Goal: Transaction & Acquisition: Obtain resource

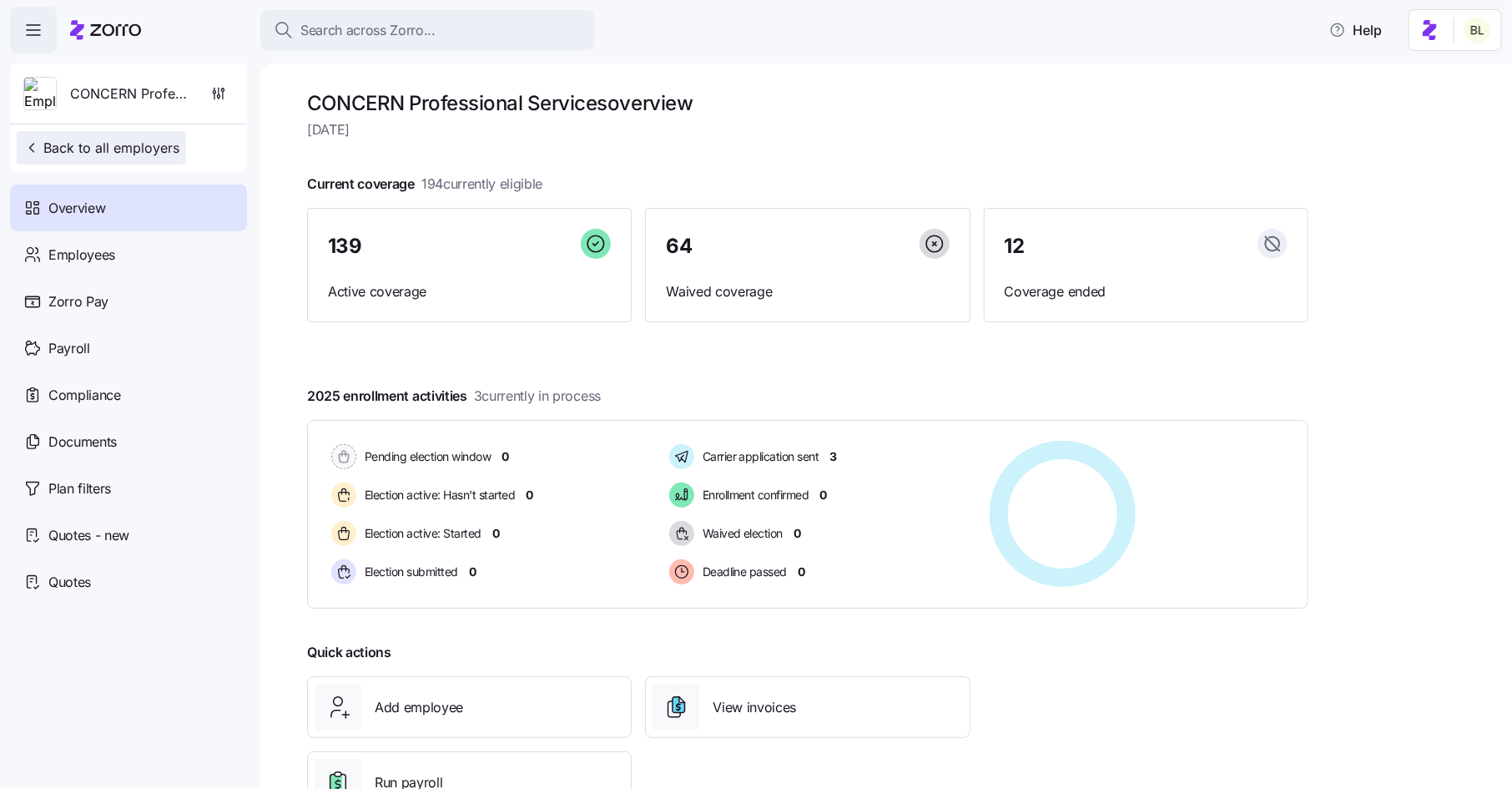
click at [133, 143] on span "Back to all employers" at bounding box center [101, 148] width 156 height 20
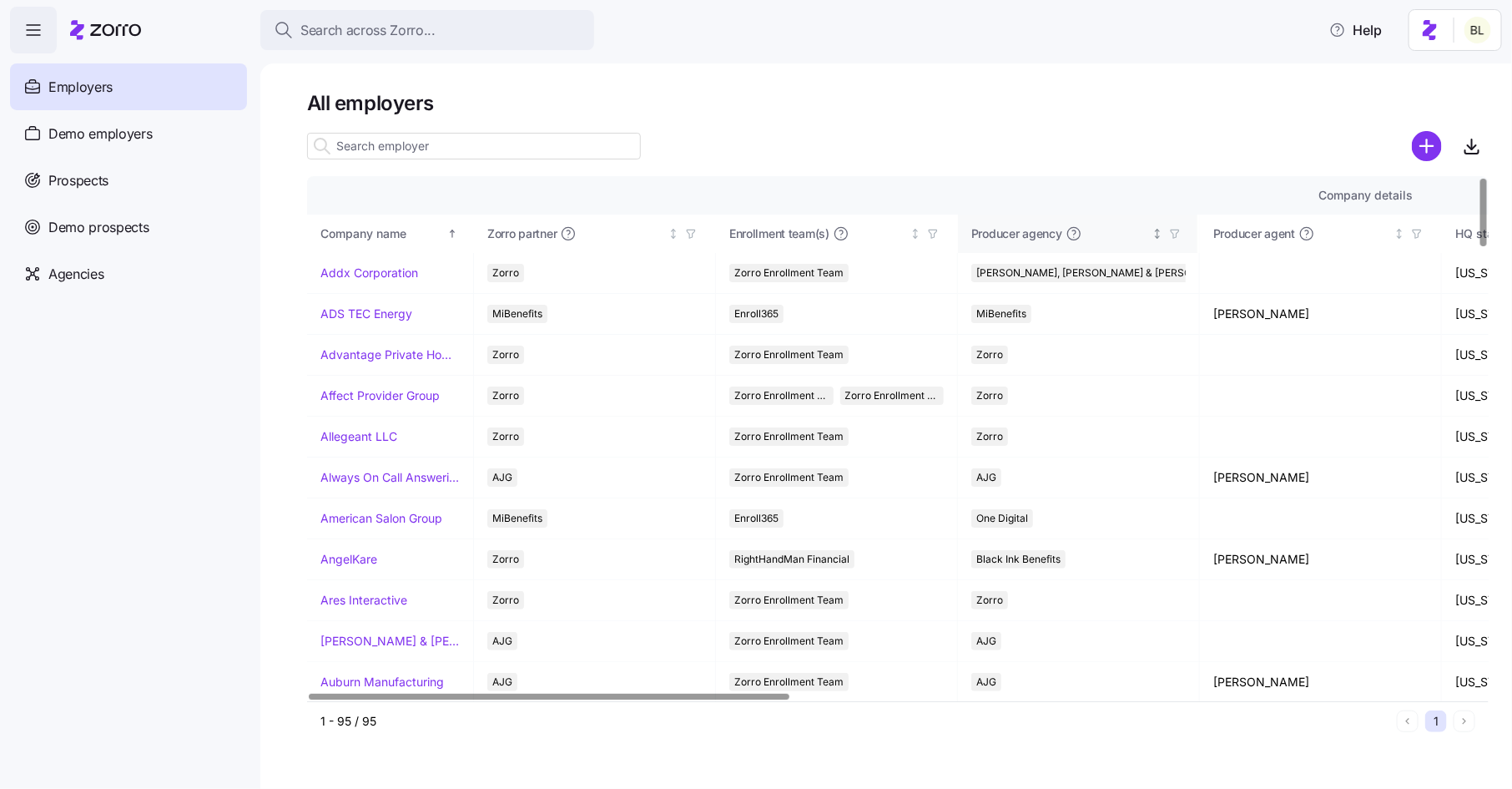
click at [1034, 238] on span "Producer agency" at bounding box center [1017, 234] width 91 height 17
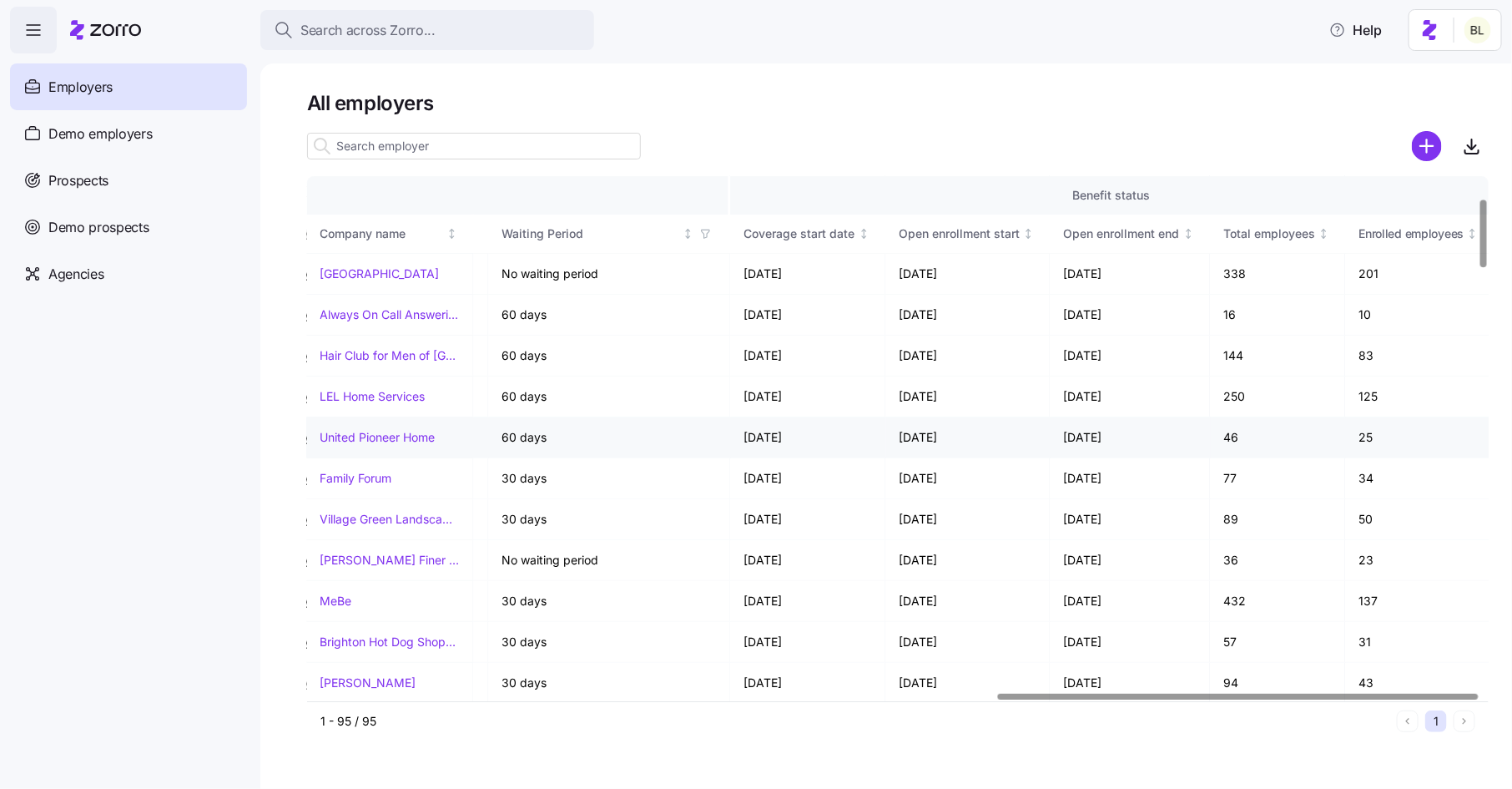
scroll to position [163, 1697]
click at [1229, 438] on td "46" at bounding box center [1279, 438] width 136 height 40
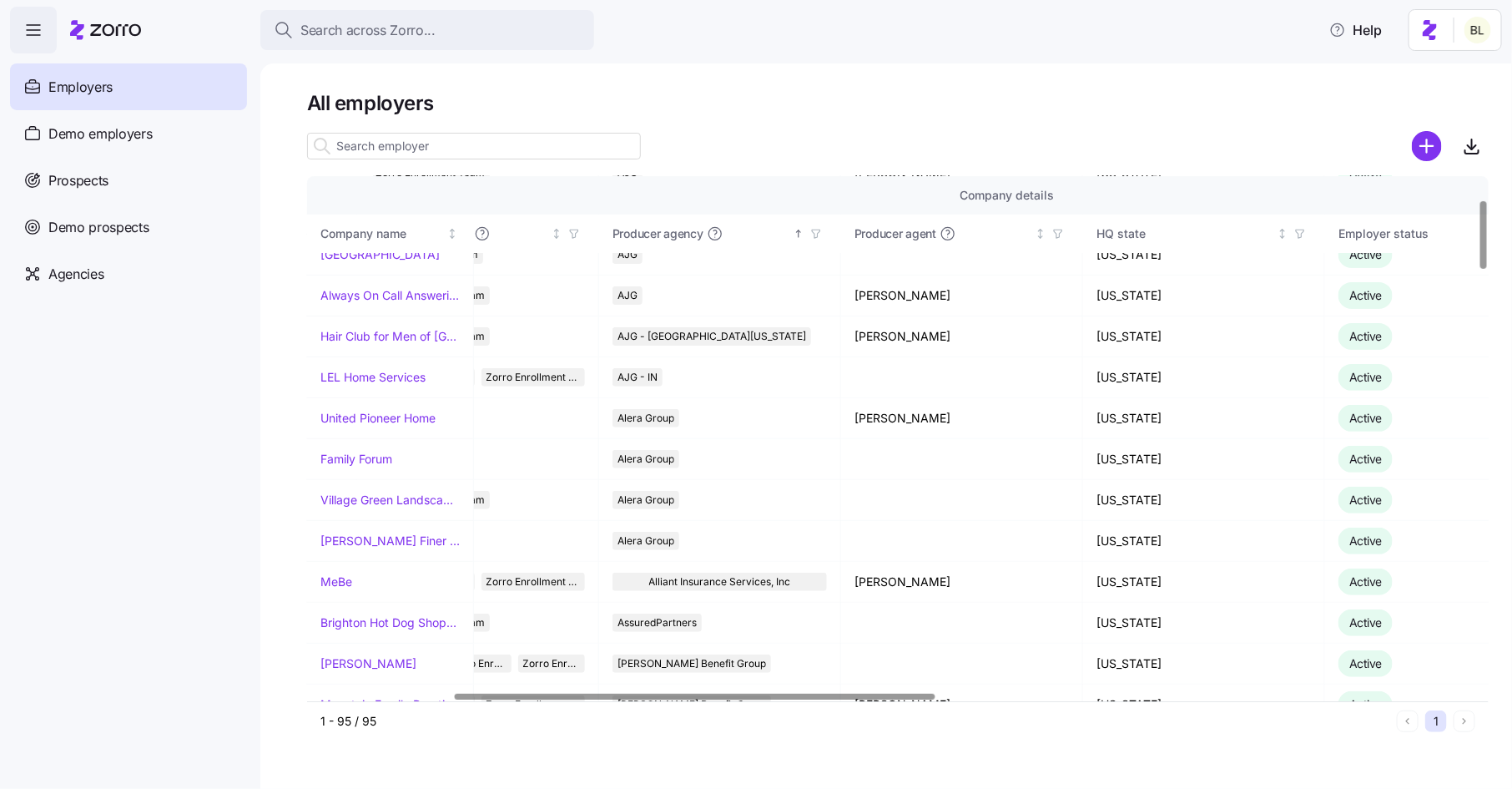
scroll to position [123, 358]
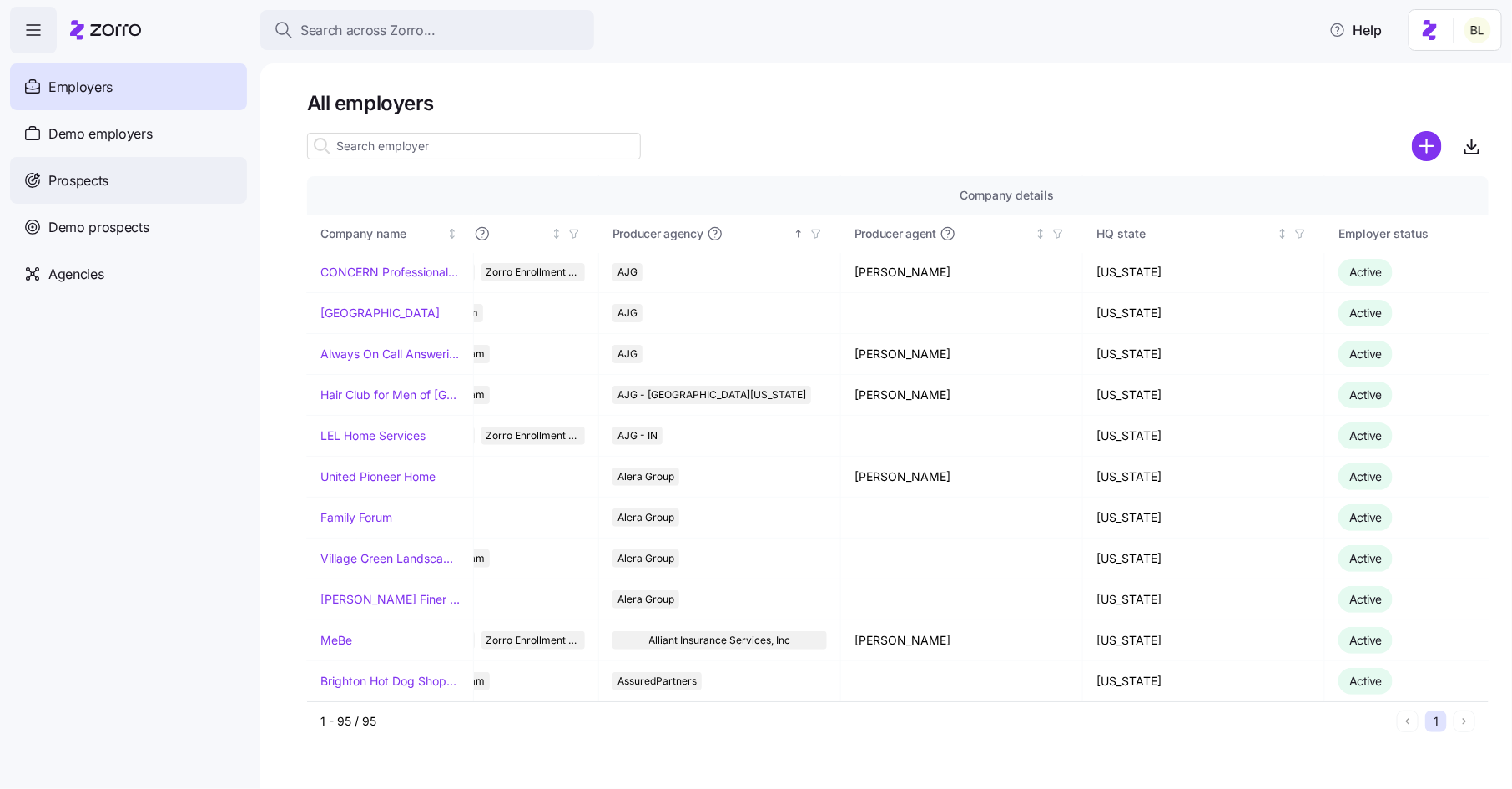
click at [141, 188] on div "Prospects" at bounding box center [129, 180] width 237 height 47
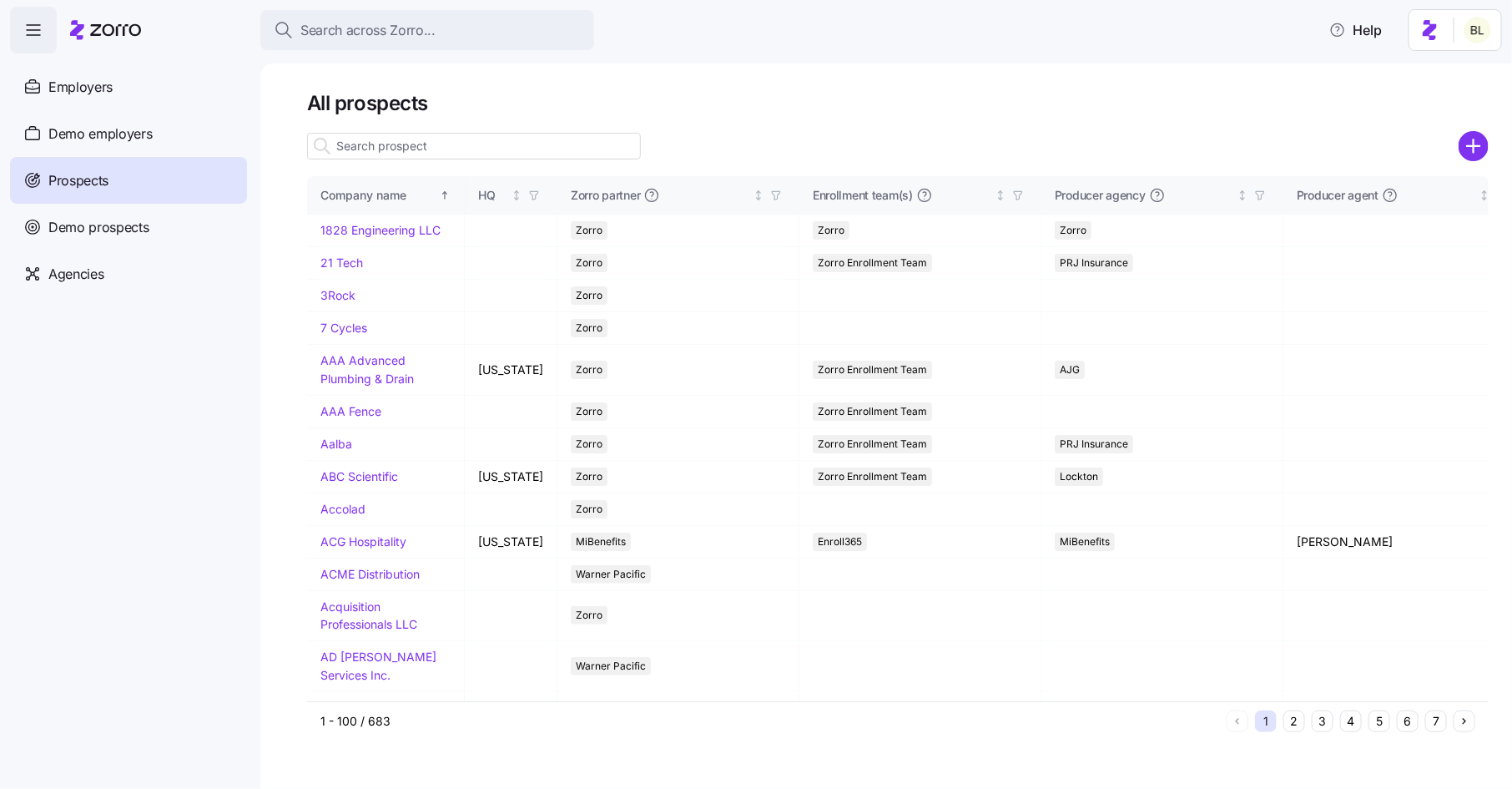
click at [523, 139] on input at bounding box center [473, 145] width 334 height 27
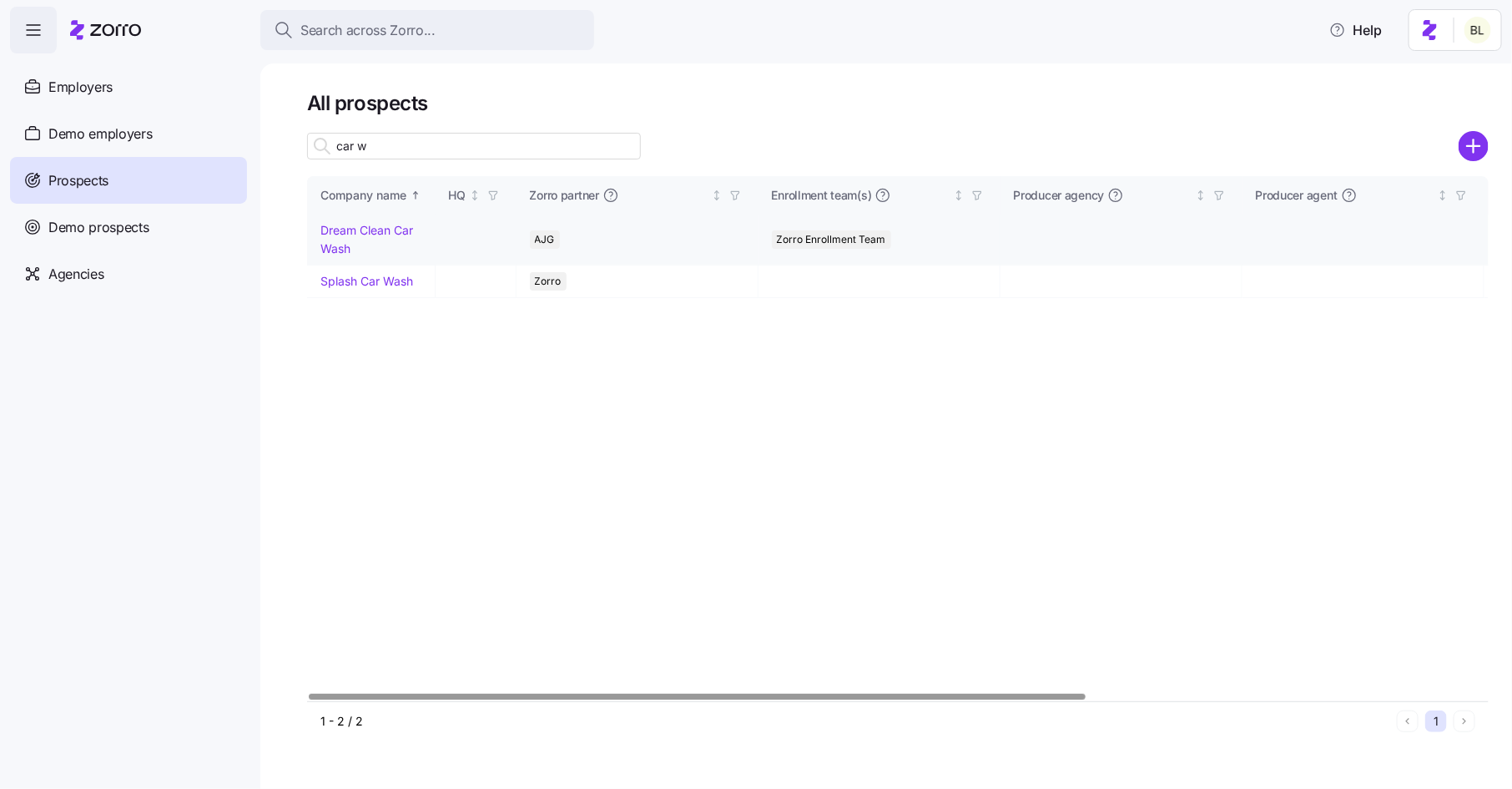
type input "car w"
click at [378, 229] on link "Dream Clean Car Wash" at bounding box center [367, 238] width 93 height 32
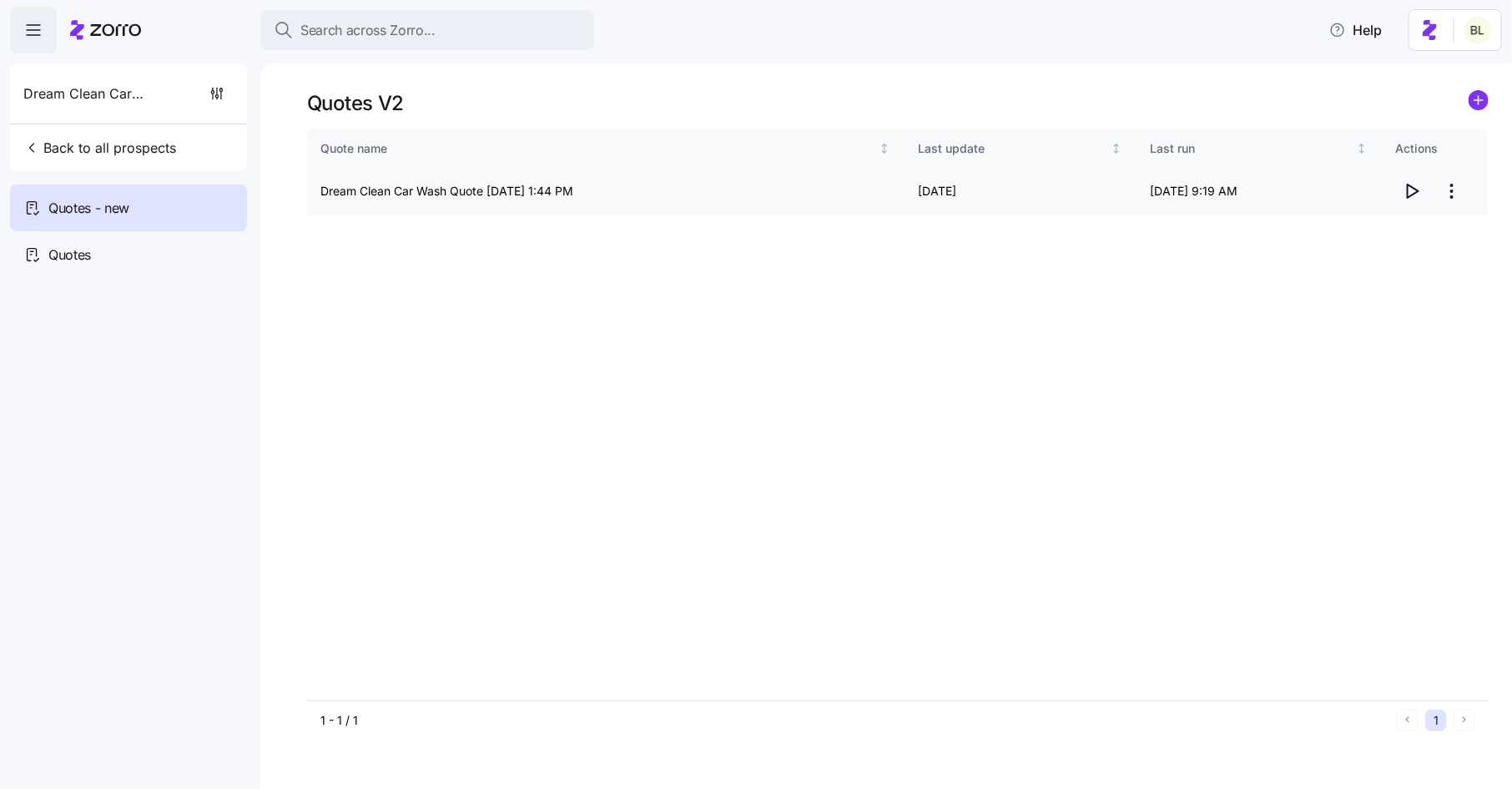
click at [1408, 194] on icon "button" at bounding box center [1414, 191] width 11 height 14
click at [133, 151] on span "Back to all prospects" at bounding box center [99, 148] width 153 height 20
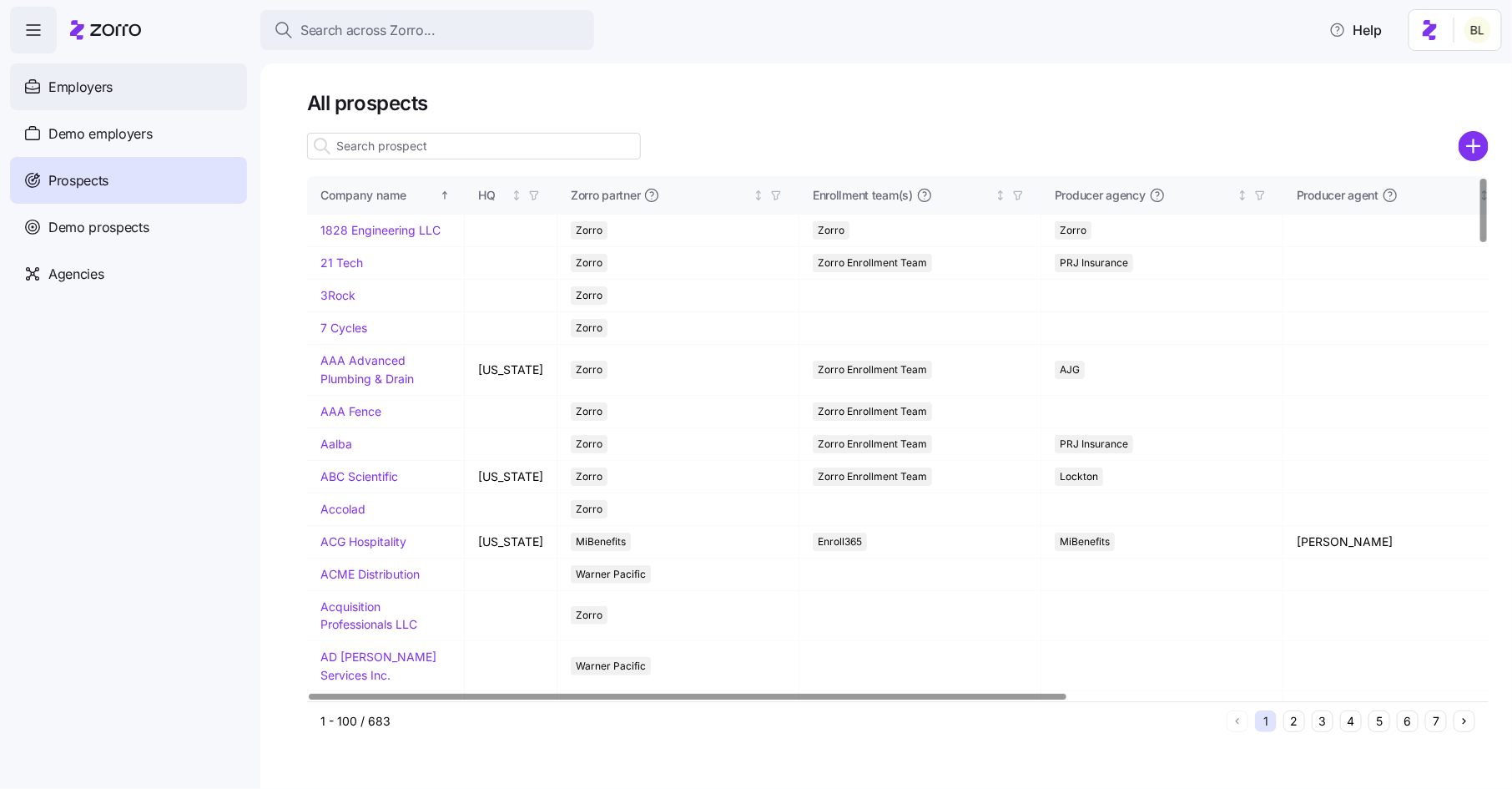
click at [166, 100] on div "Employers" at bounding box center [129, 86] width 237 height 47
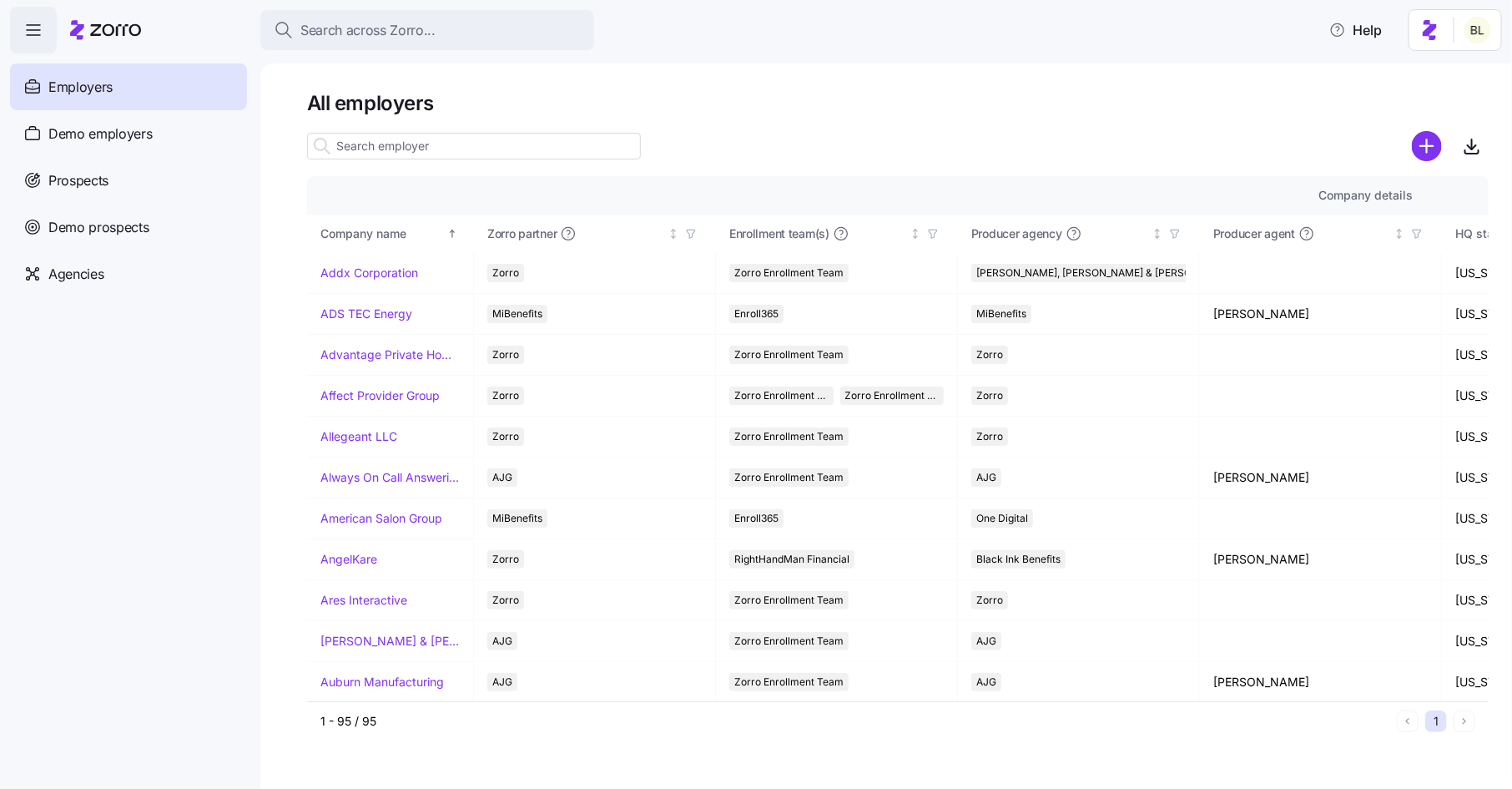
click at [434, 152] on input at bounding box center [473, 145] width 334 height 27
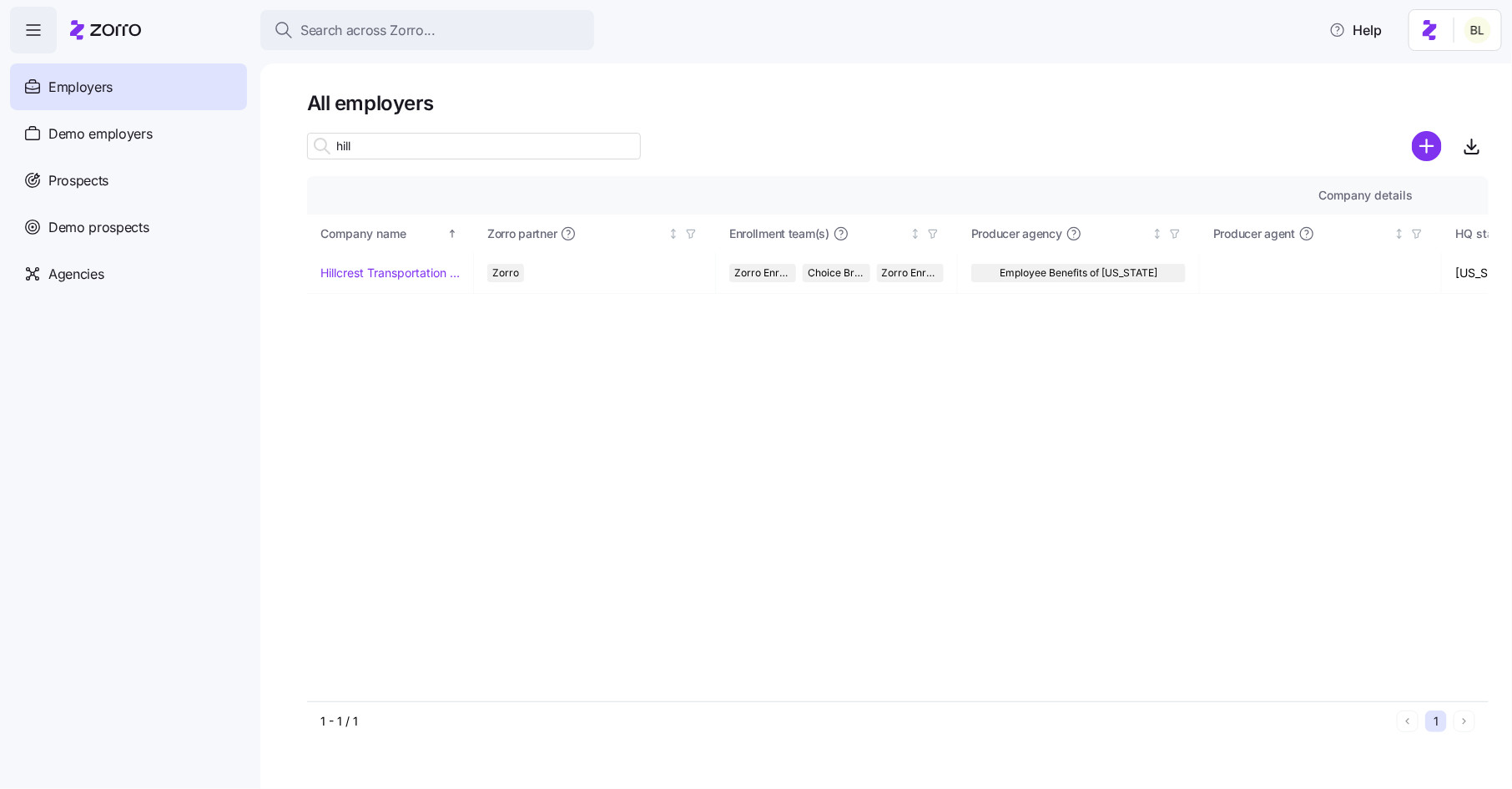
type input "hill"
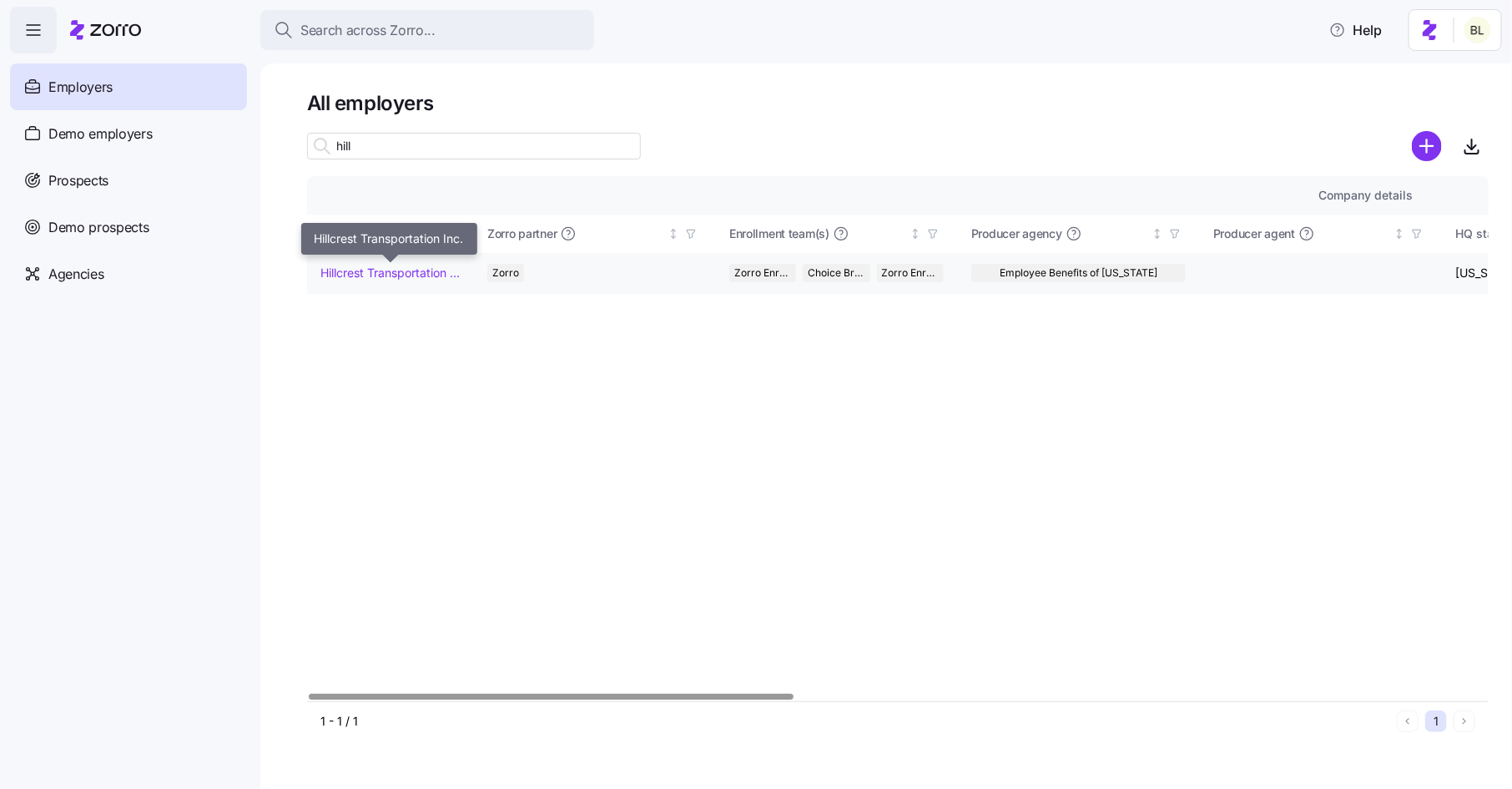
click at [432, 275] on link "Hillcrest Transportation Inc." at bounding box center [391, 273] width 140 height 17
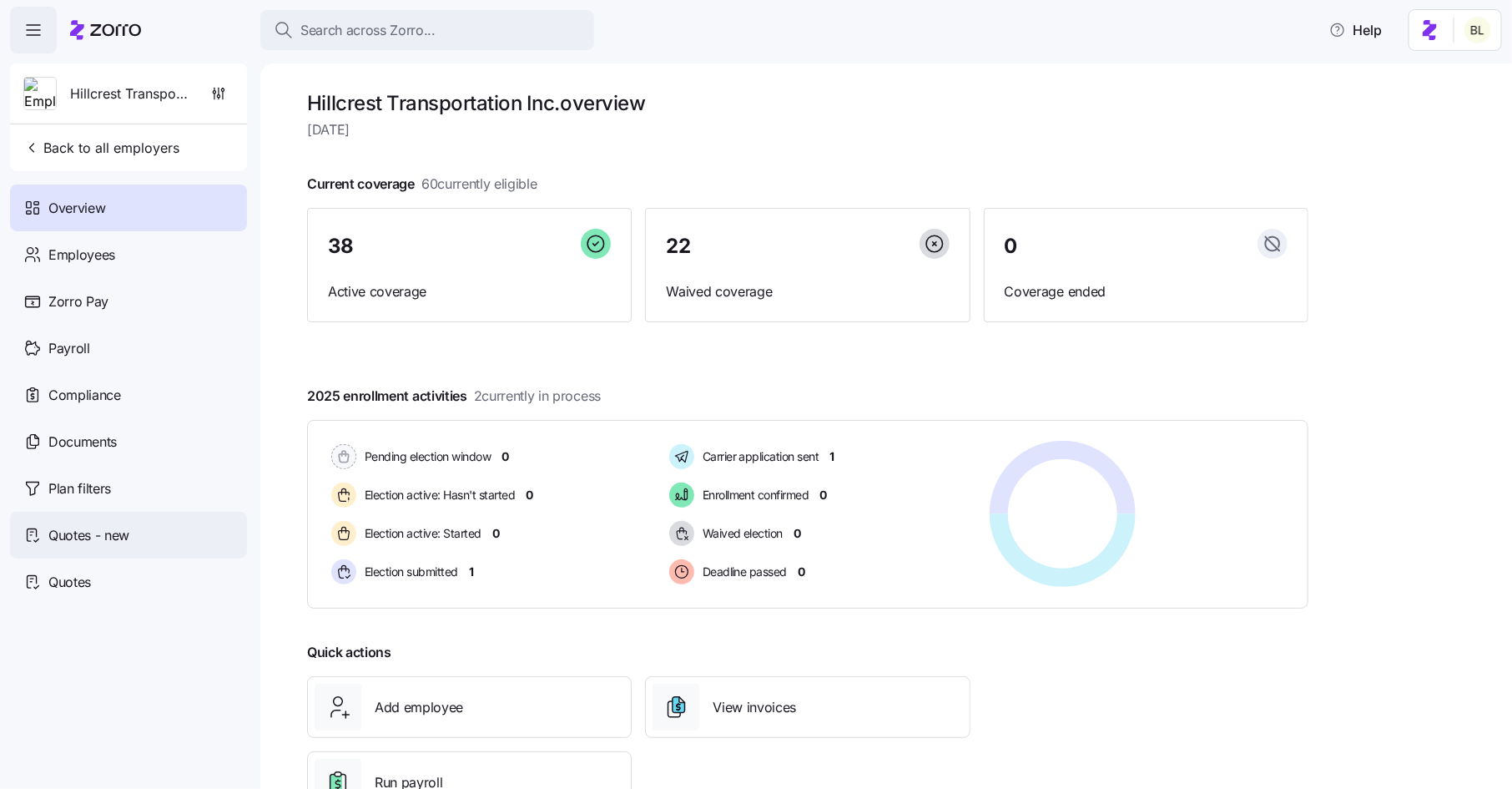
click at [112, 534] on span "Quotes - new" at bounding box center [89, 535] width 81 height 21
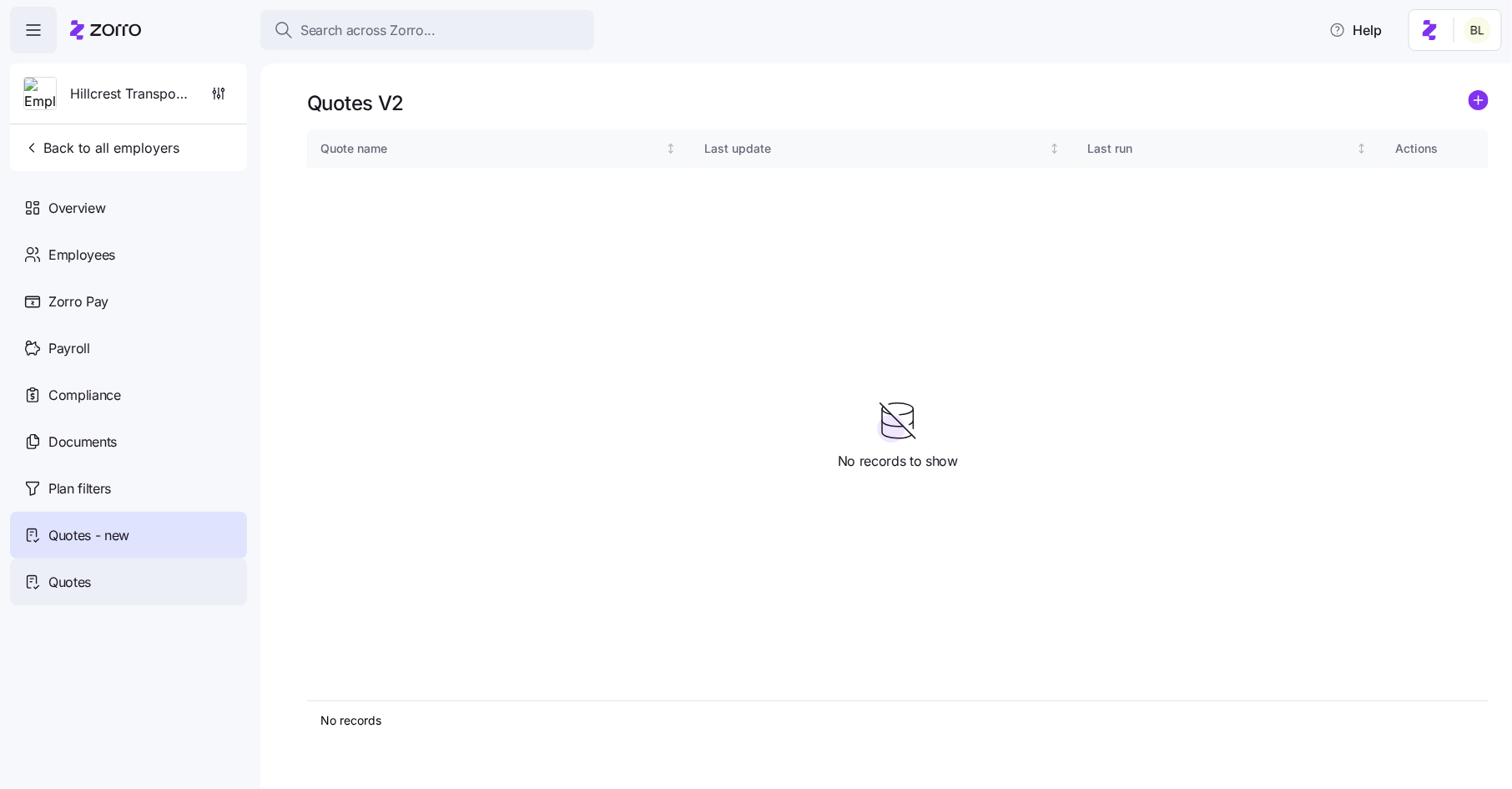
click at [89, 593] on div "Quotes" at bounding box center [129, 581] width 237 height 47
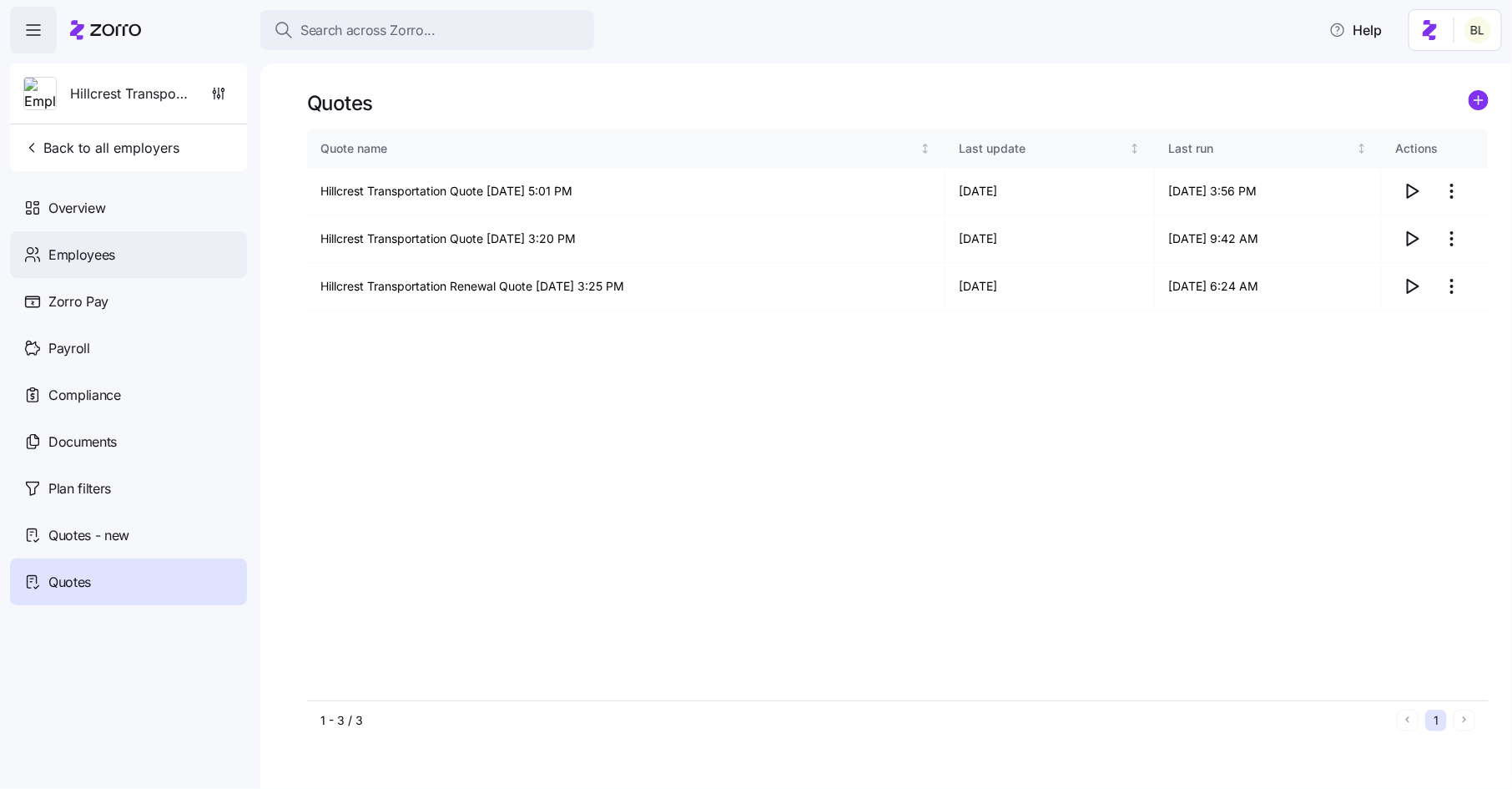
click at [132, 249] on div "Employees" at bounding box center [129, 255] width 237 height 47
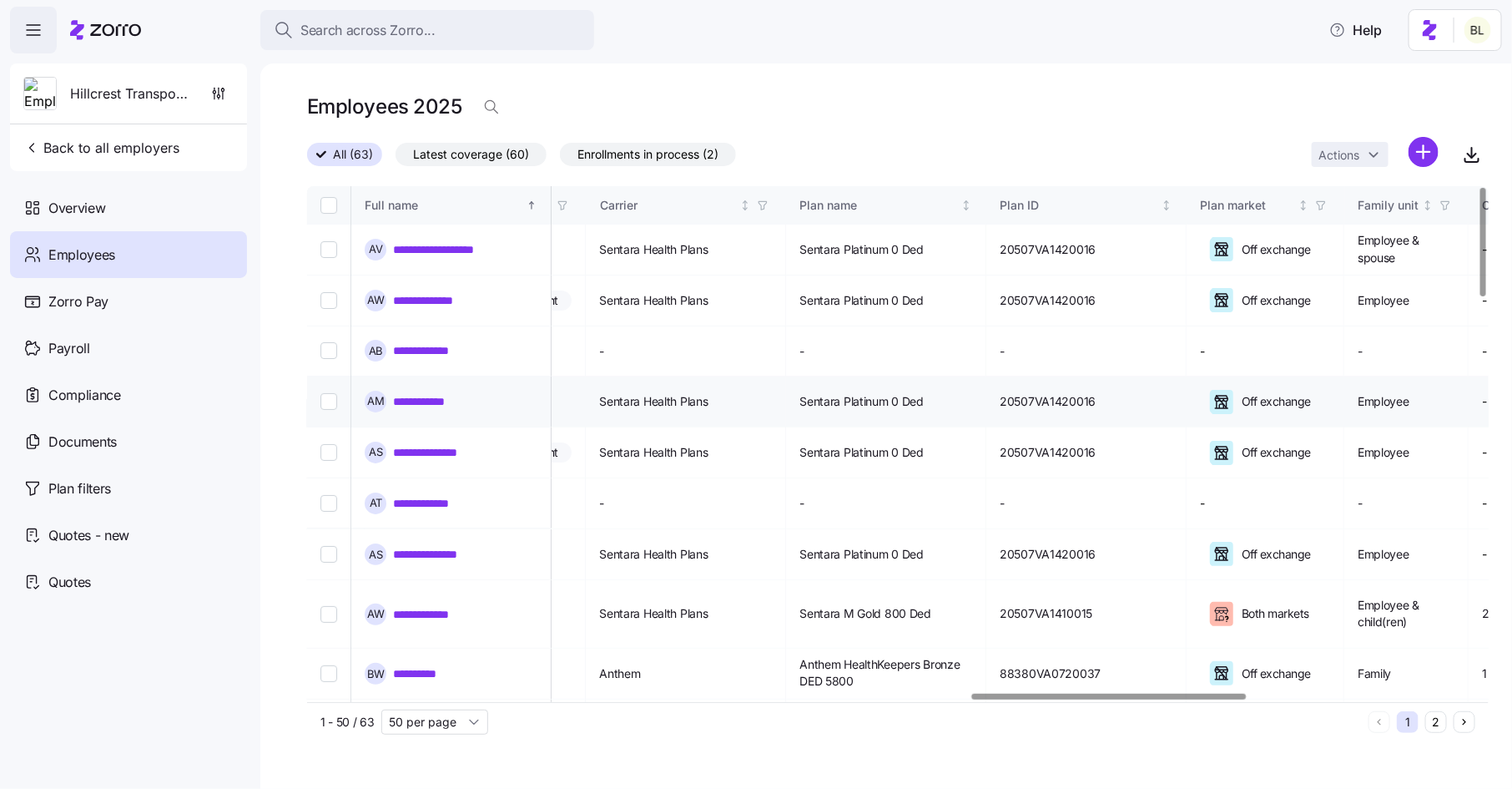
scroll to position [0, 2817]
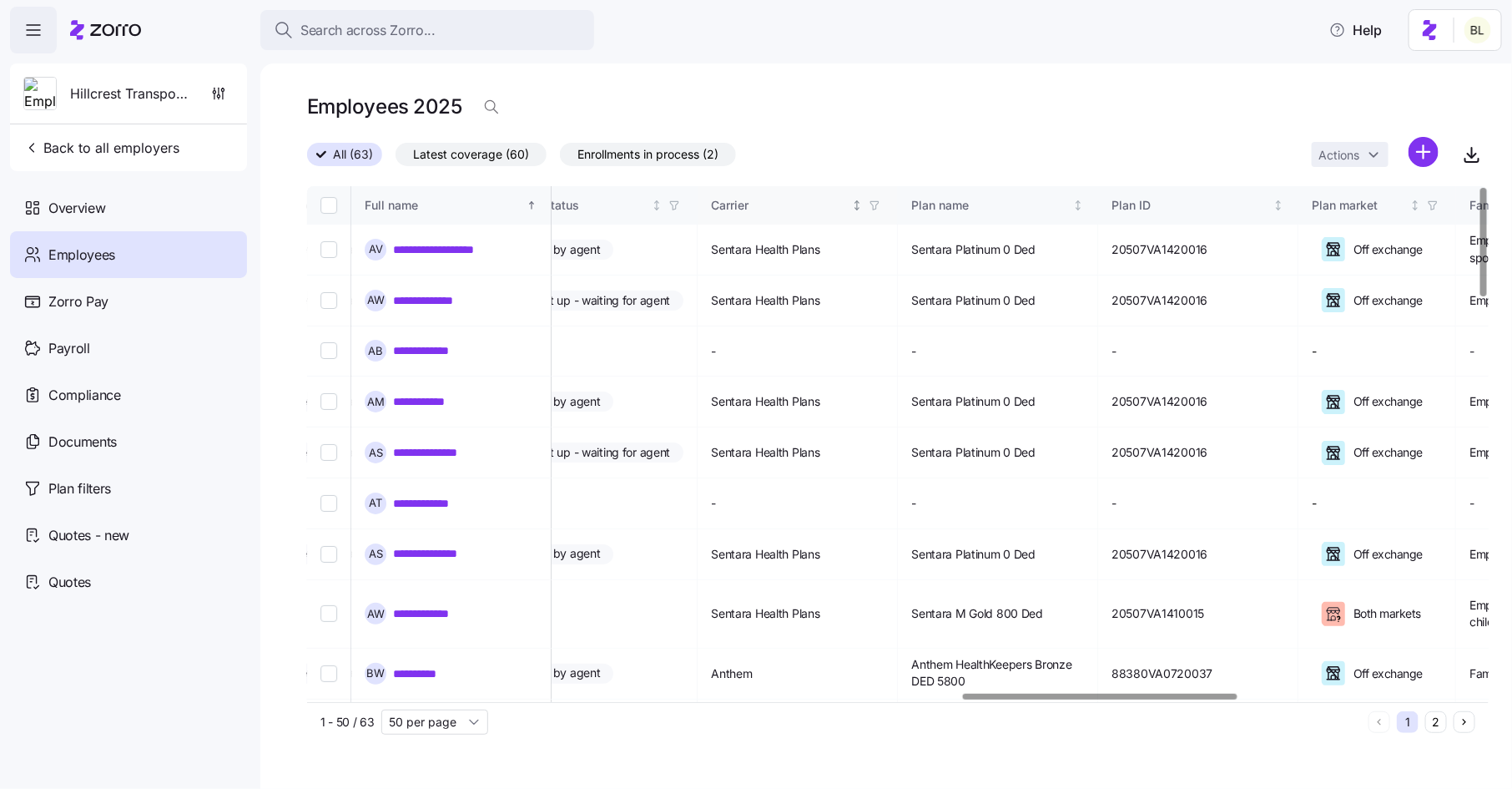
click at [834, 200] on div "Carrier" at bounding box center [779, 205] width 137 height 18
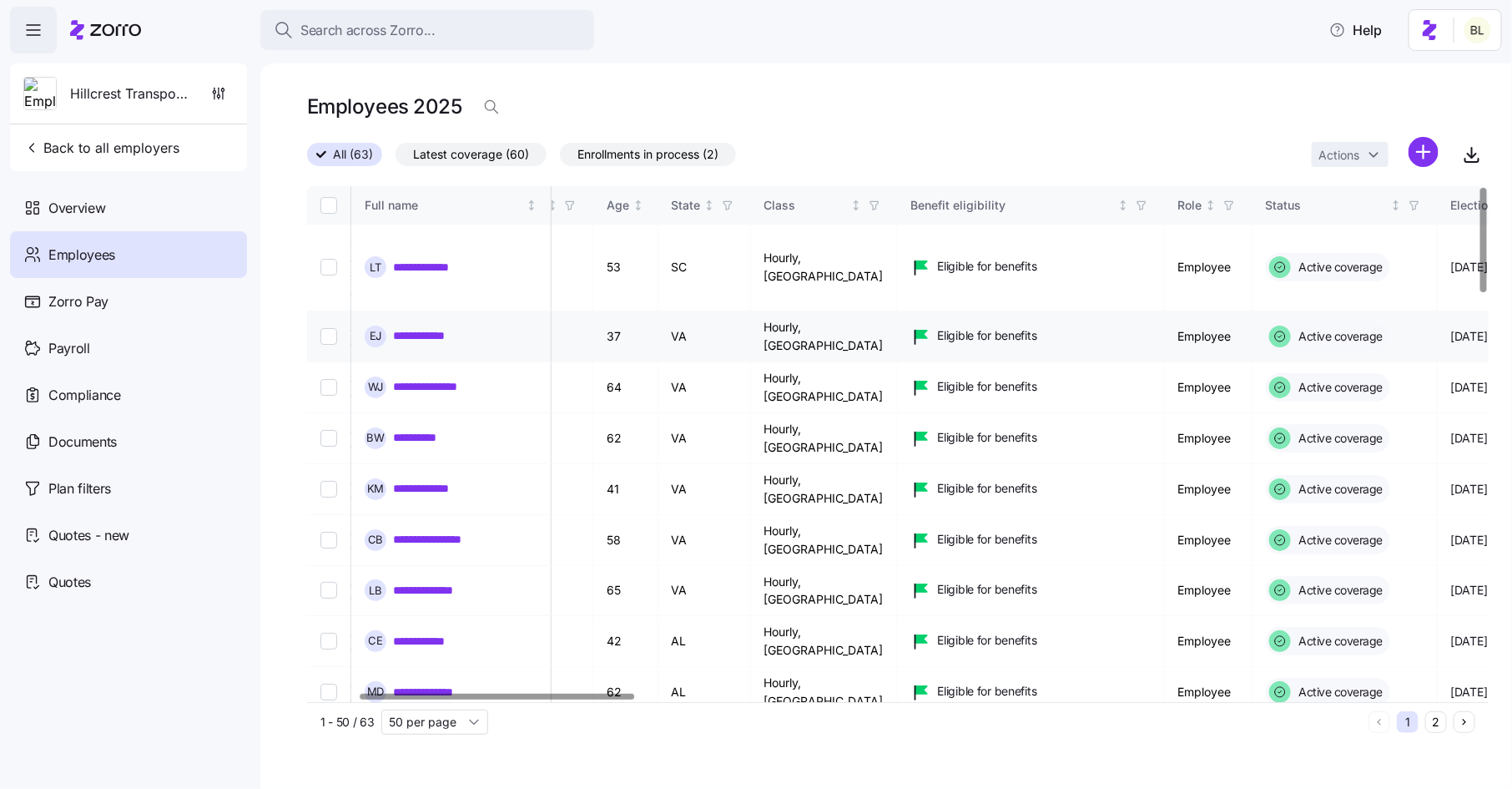
scroll to position [0, 220]
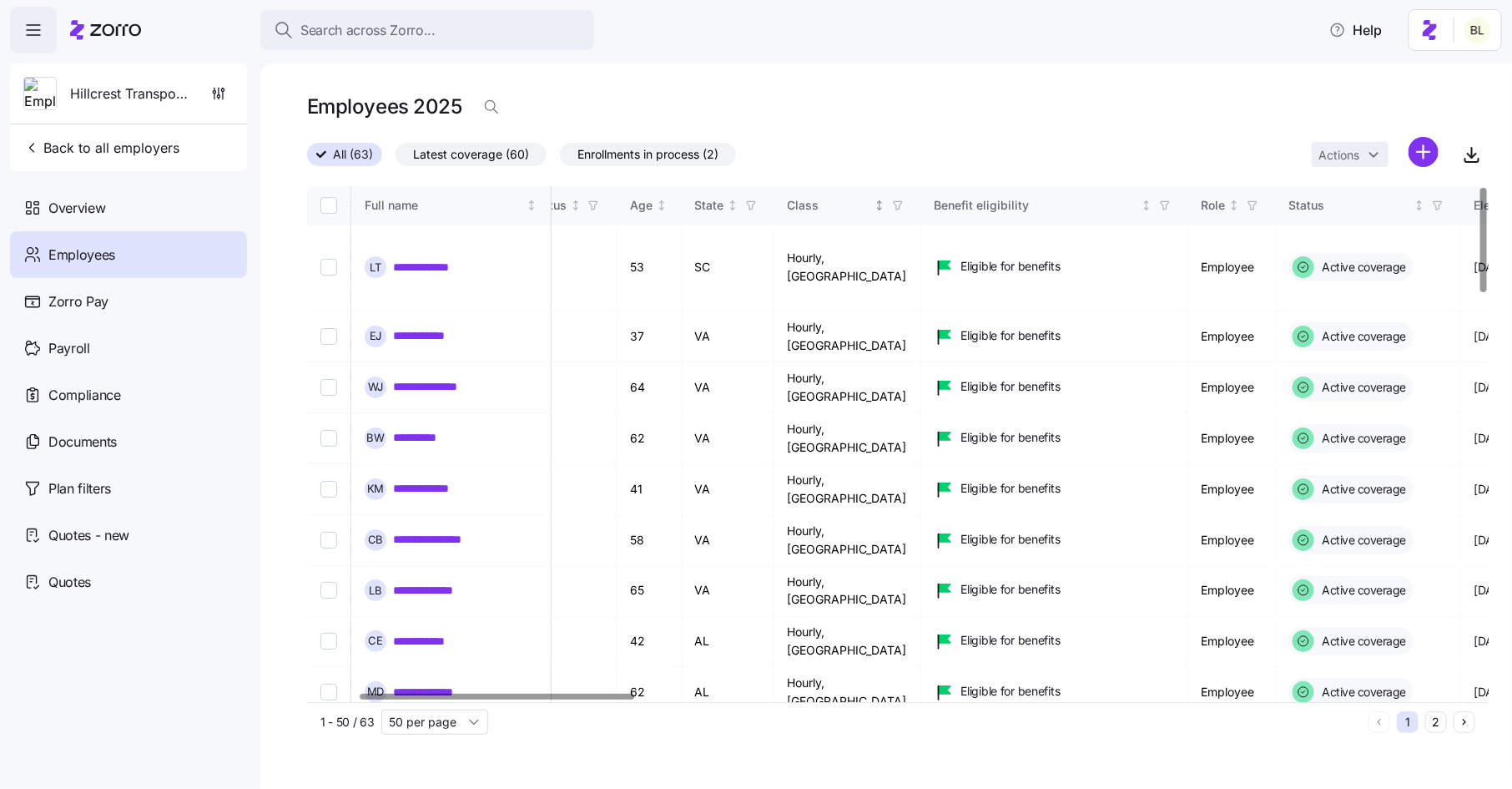
click at [904, 203] on icon "button" at bounding box center [898, 205] width 12 height 12
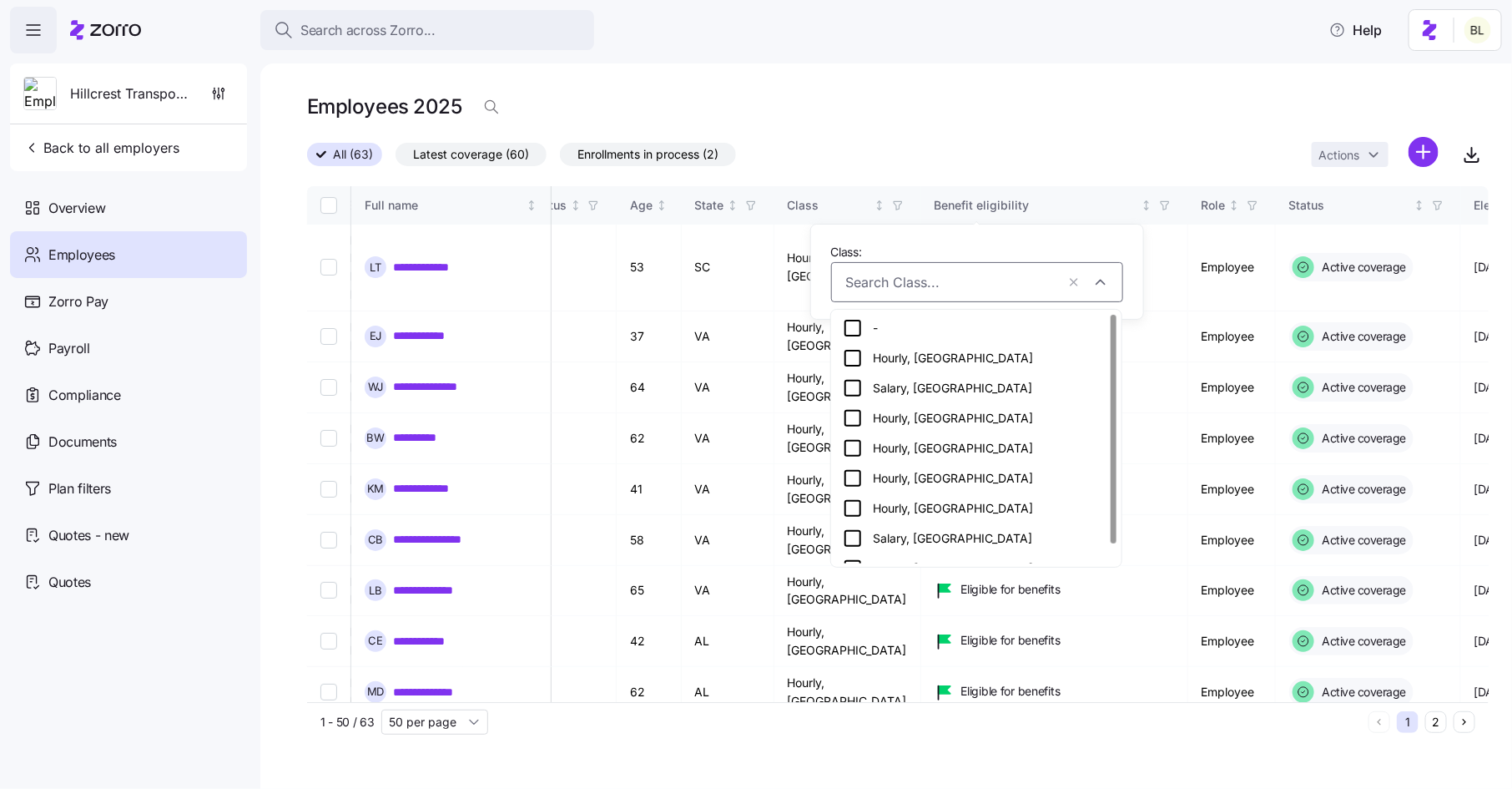
scroll to position [19, 0]
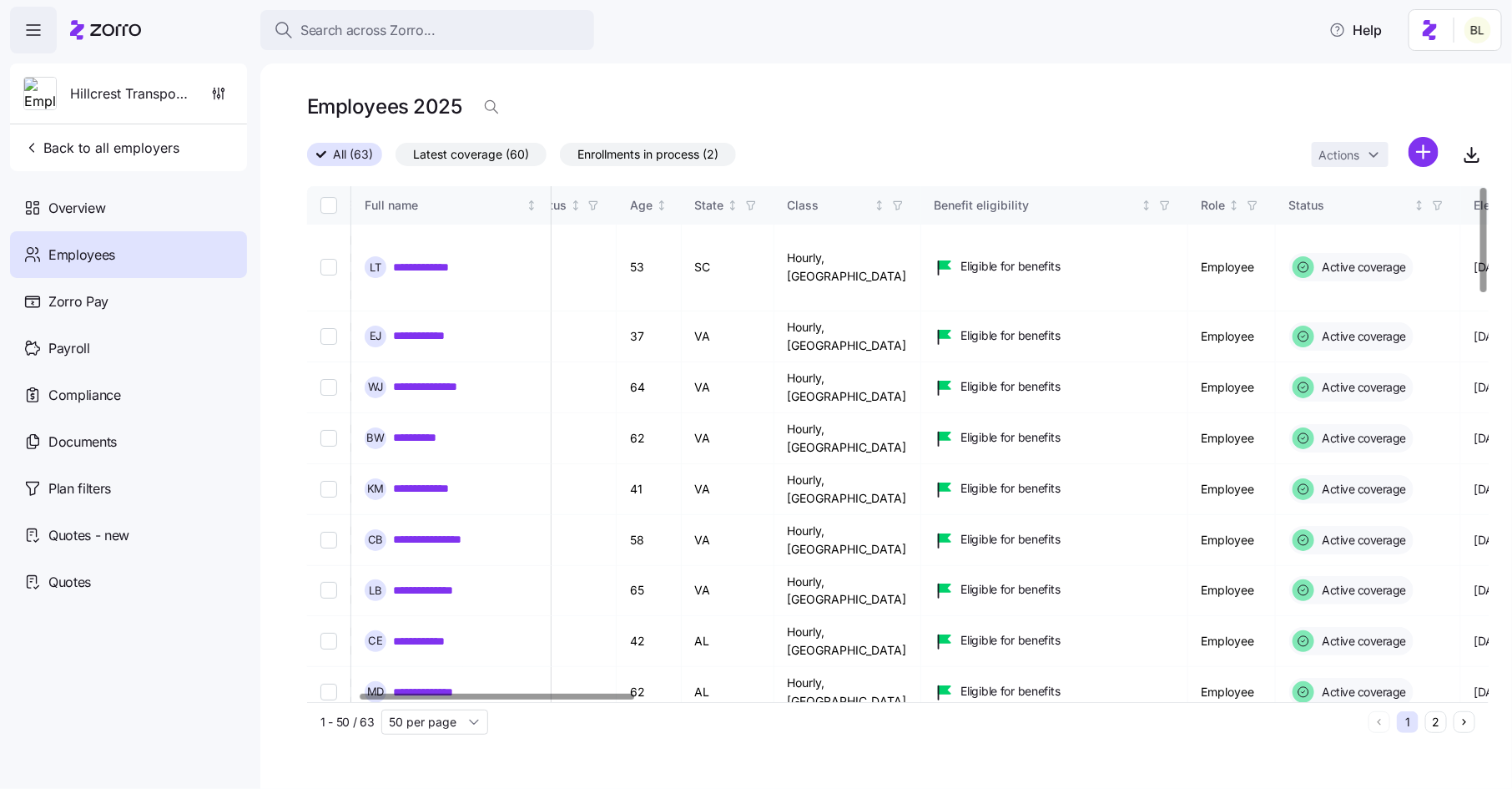
click at [1188, 148] on div "All (63) Latest coverage (60) Enrollments in process (2) Actions" at bounding box center [898, 154] width 1182 height 36
click at [904, 211] on icon "button" at bounding box center [898, 205] width 12 height 12
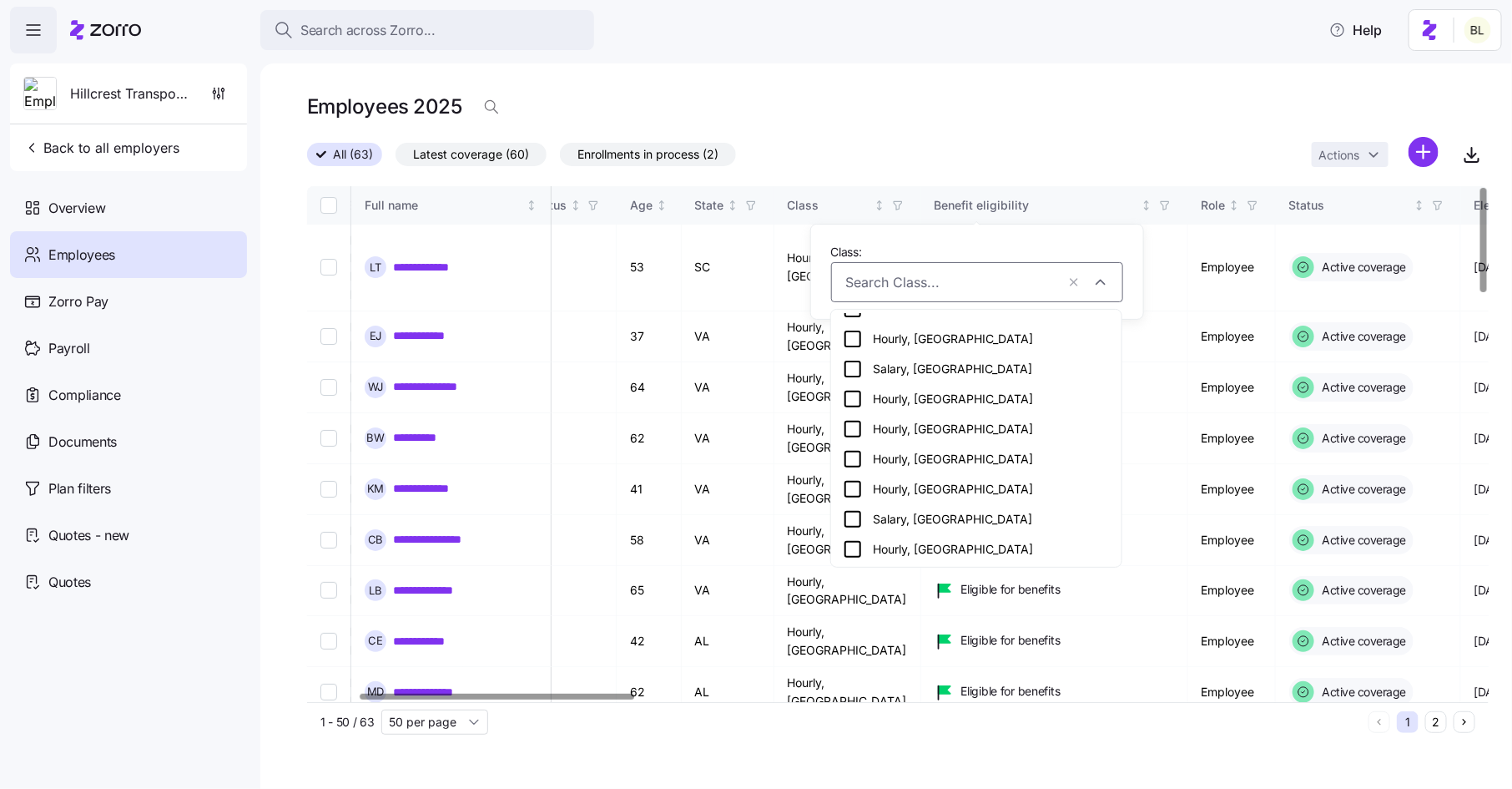
click at [1165, 159] on div "All (63) Latest coverage (60) Enrollments in process (2) Actions" at bounding box center [898, 154] width 1182 height 36
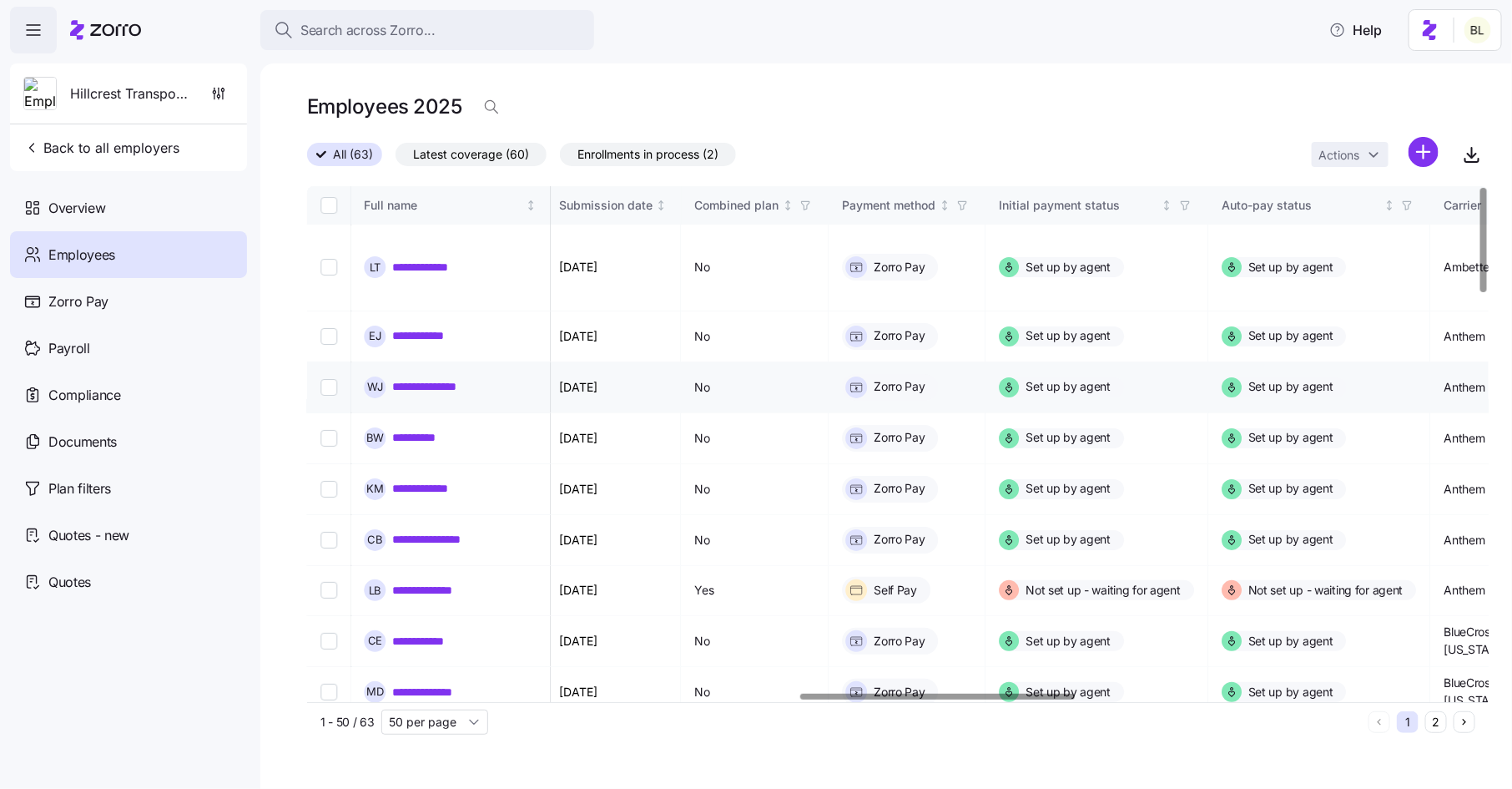
scroll to position [0, 2128]
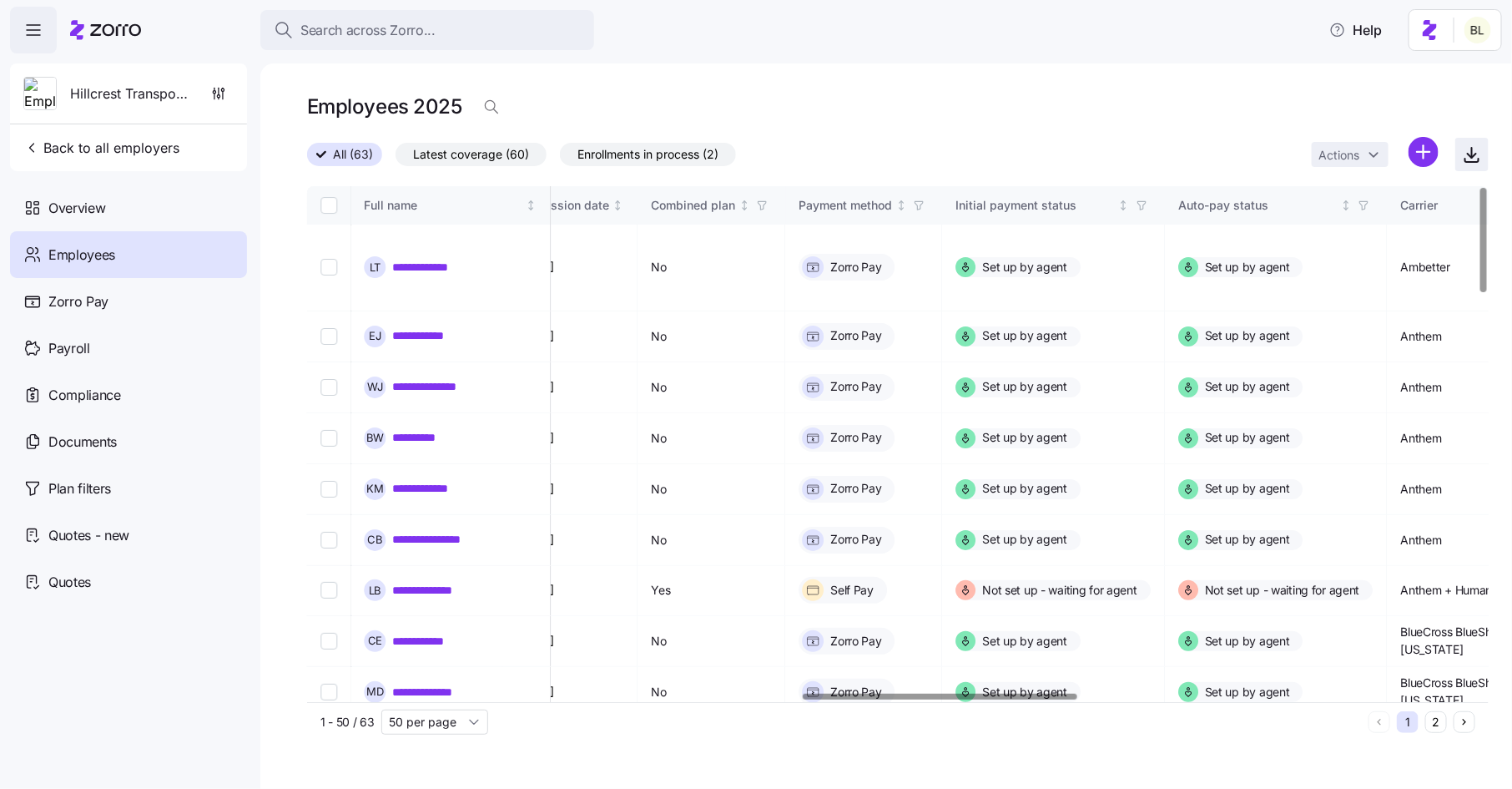
click at [1472, 152] on icon "button" at bounding box center [1472, 154] width 20 height 20
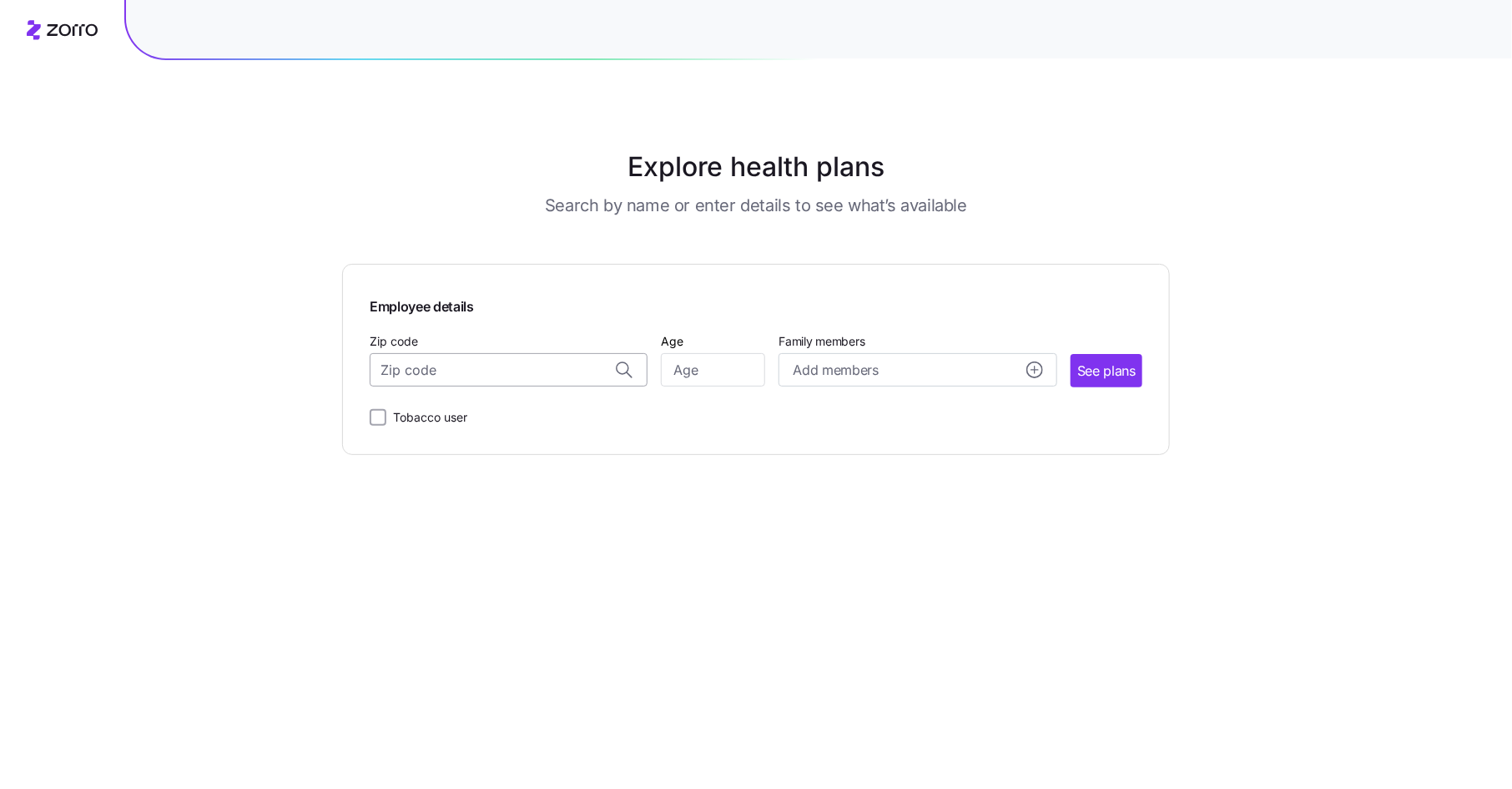
click at [485, 368] on input "Zip code" at bounding box center [508, 370] width 278 height 33
click at [501, 413] on span "60090, [GEOGRAPHIC_DATA], [GEOGRAPHIC_DATA]" at bounding box center [506, 414] width 233 height 21
type input "60090, [GEOGRAPHIC_DATA], [GEOGRAPHIC_DATA]"
click at [702, 372] on input "Age" at bounding box center [712, 370] width 104 height 33
type input "49"
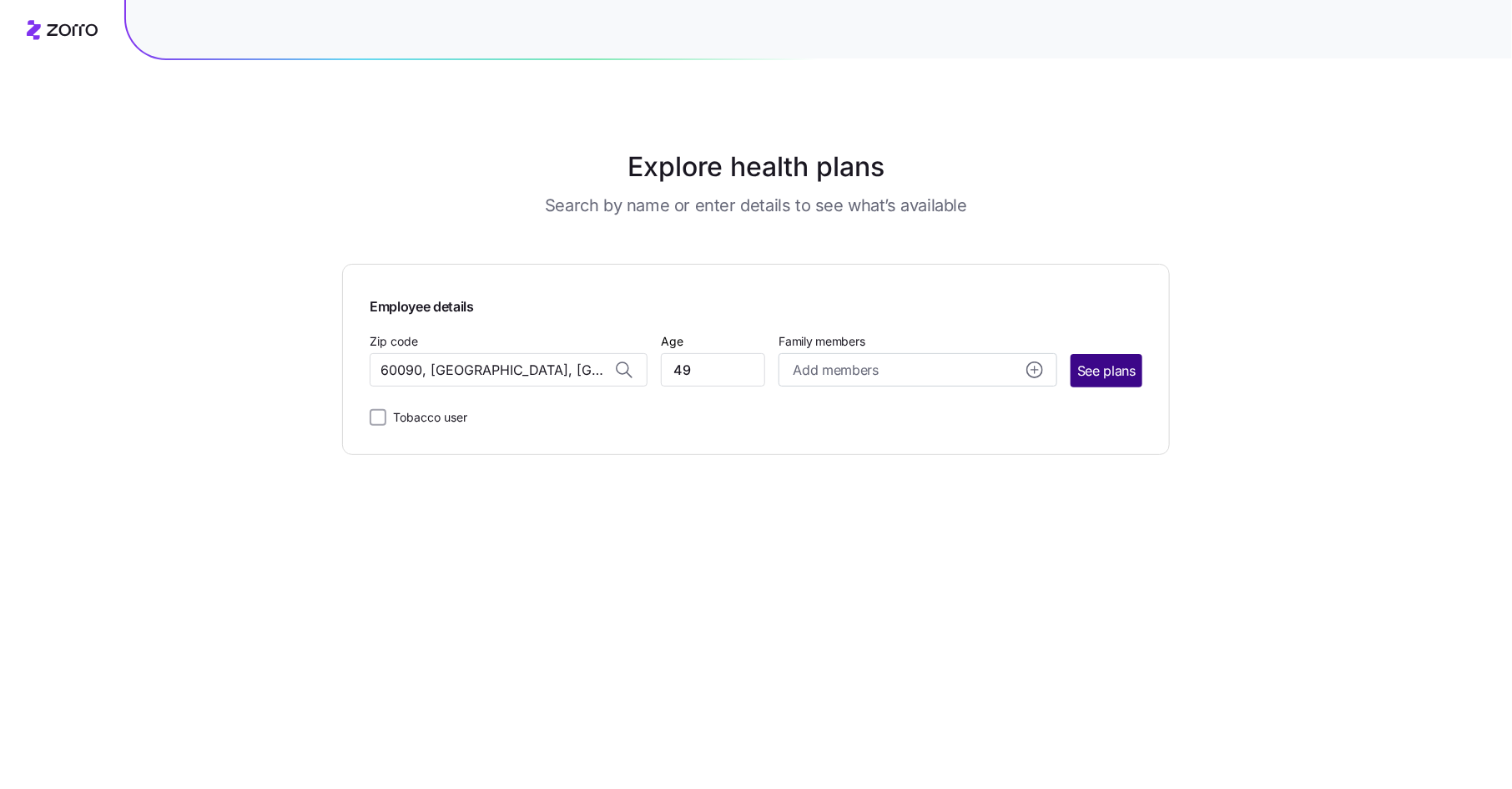
click at [1091, 366] on span "See plans" at bounding box center [1107, 371] width 59 height 21
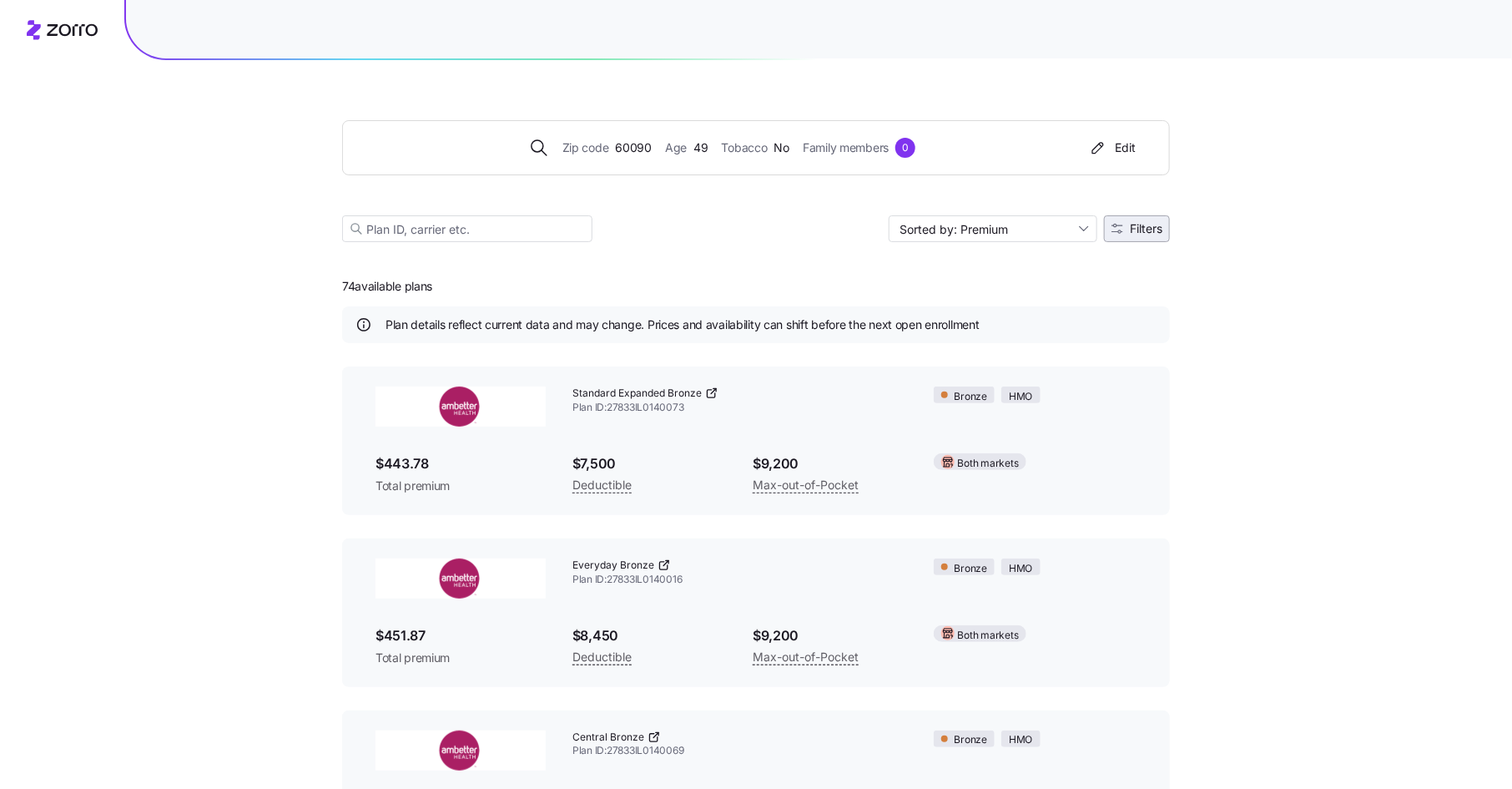
click at [1151, 223] on span "Filters" at bounding box center [1145, 228] width 32 height 12
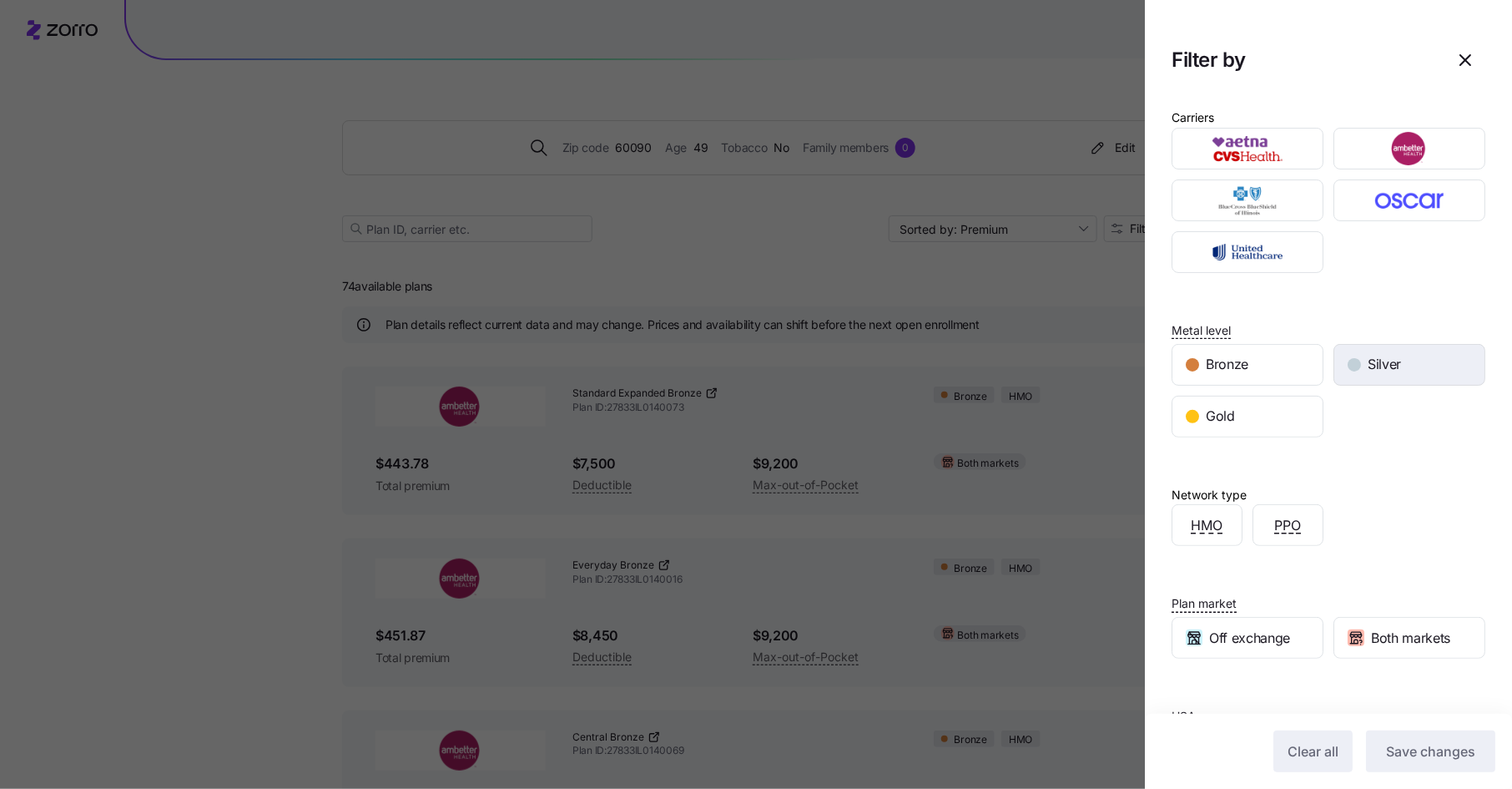
click at [1394, 356] on span "Silver" at bounding box center [1384, 364] width 33 height 21
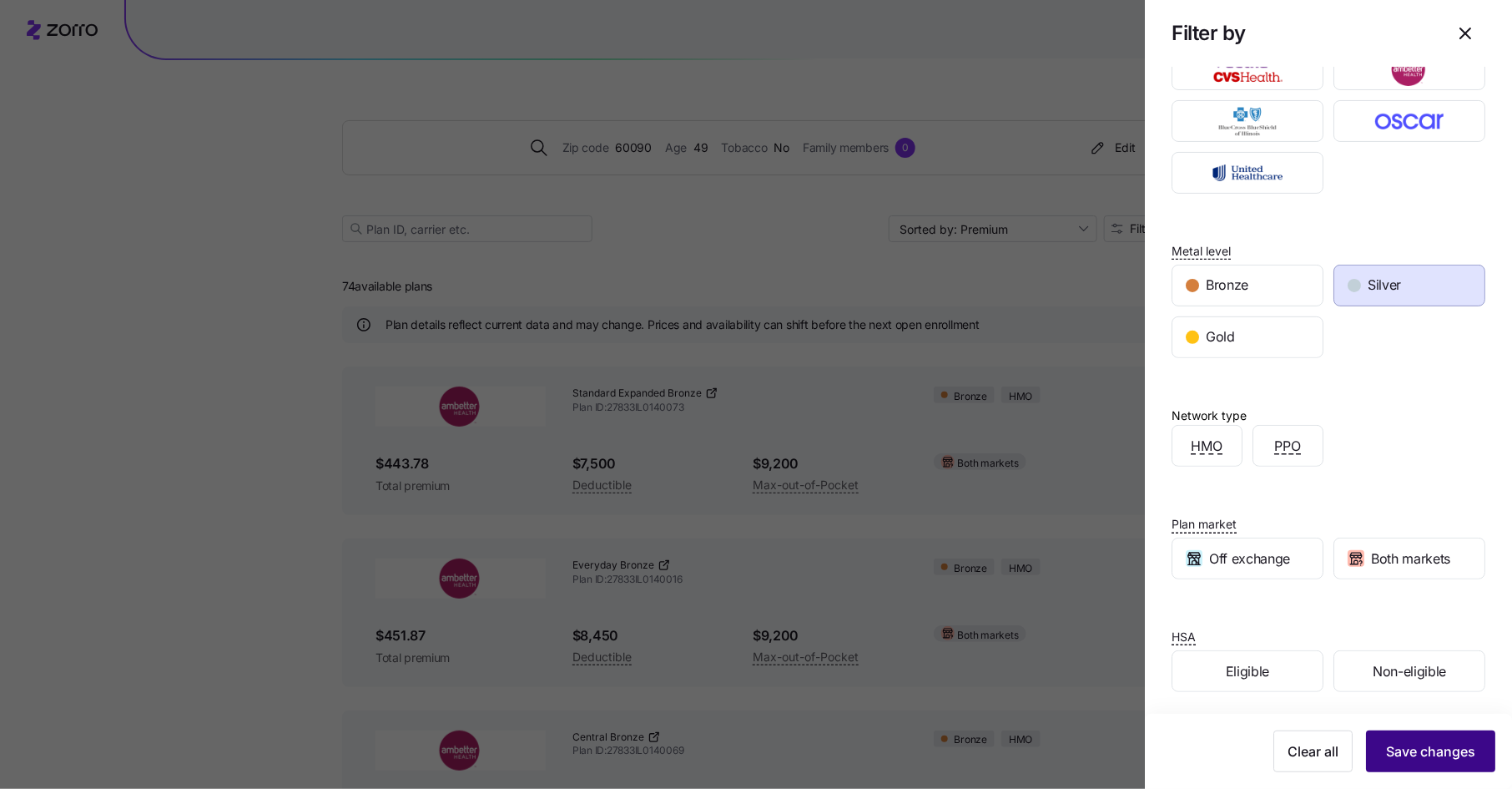
click at [1410, 748] on span "Save changes" at bounding box center [1430, 751] width 89 height 20
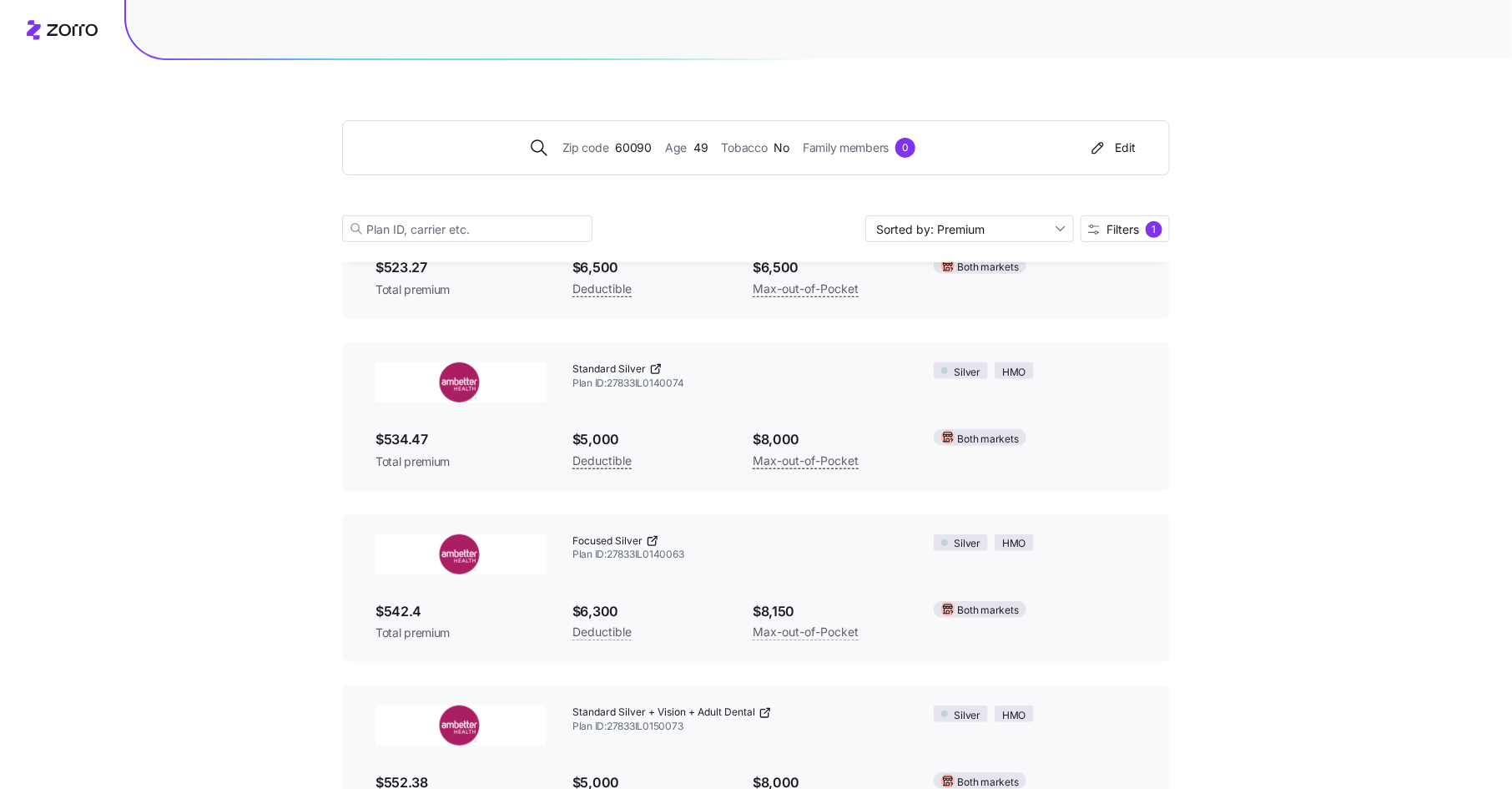
scroll to position [205, 0]
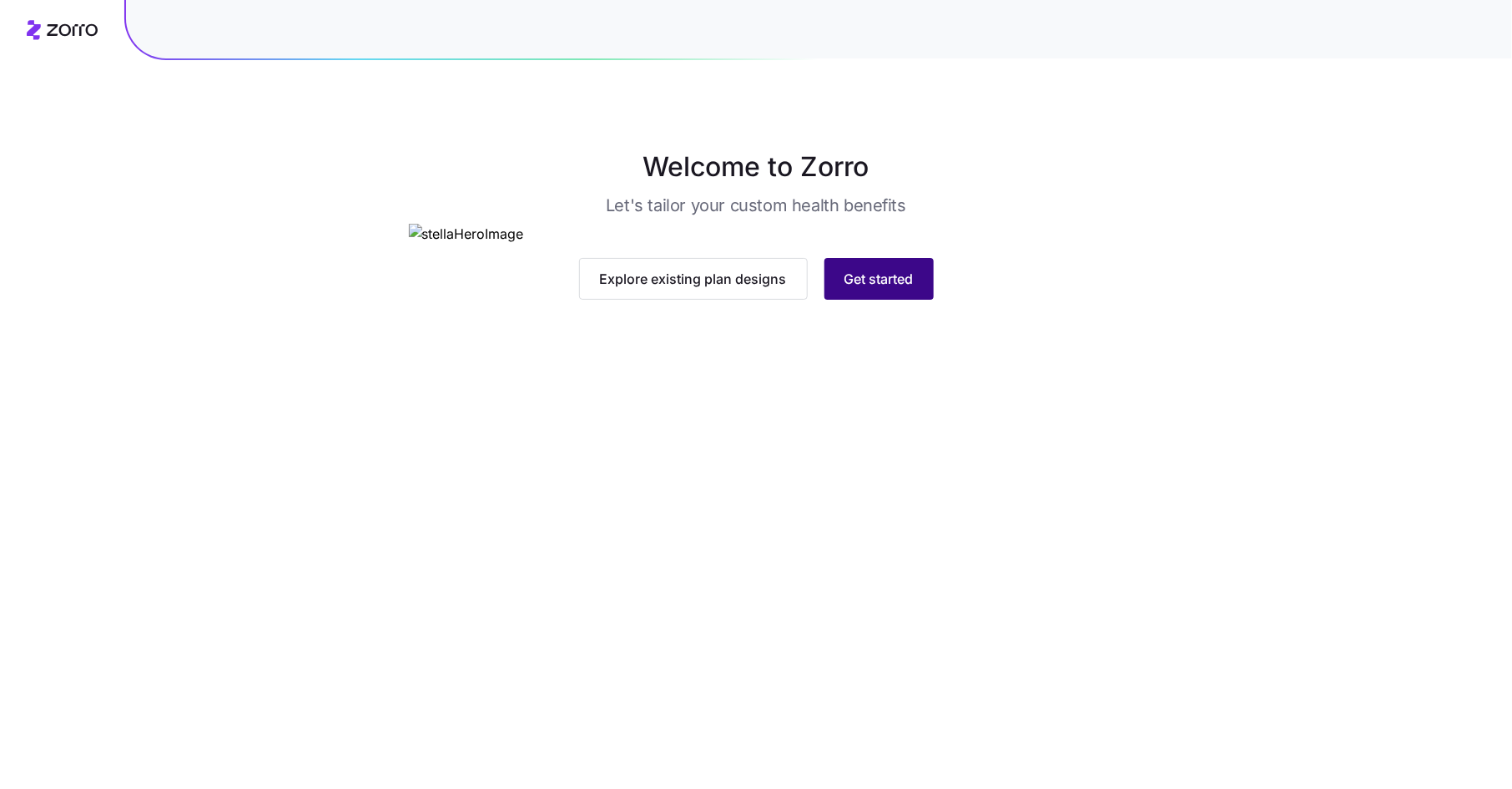
click at [867, 289] on span "Get started" at bounding box center [879, 279] width 69 height 20
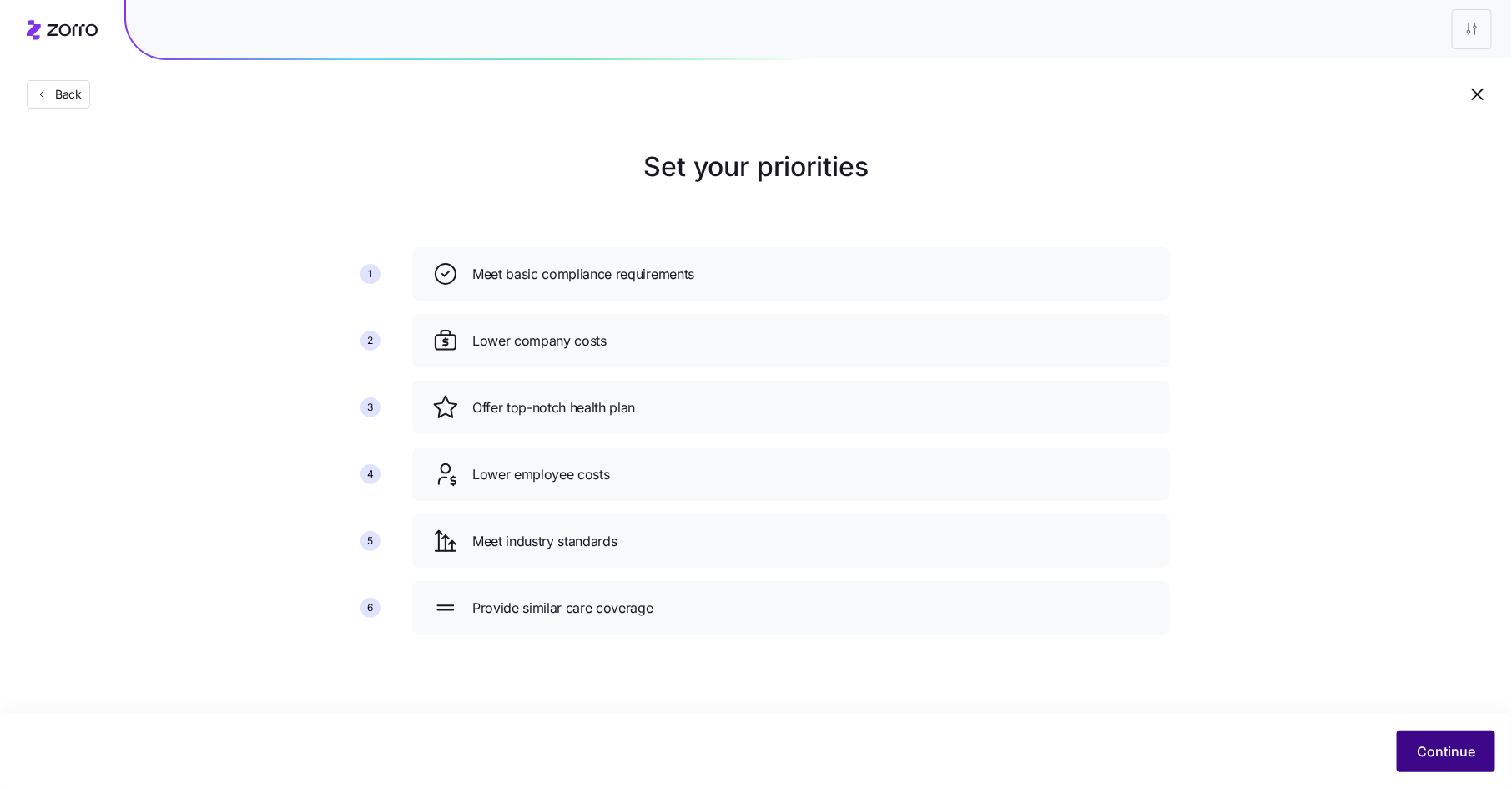
click at [1436, 747] on span "Continue" at bounding box center [1447, 751] width 59 height 20
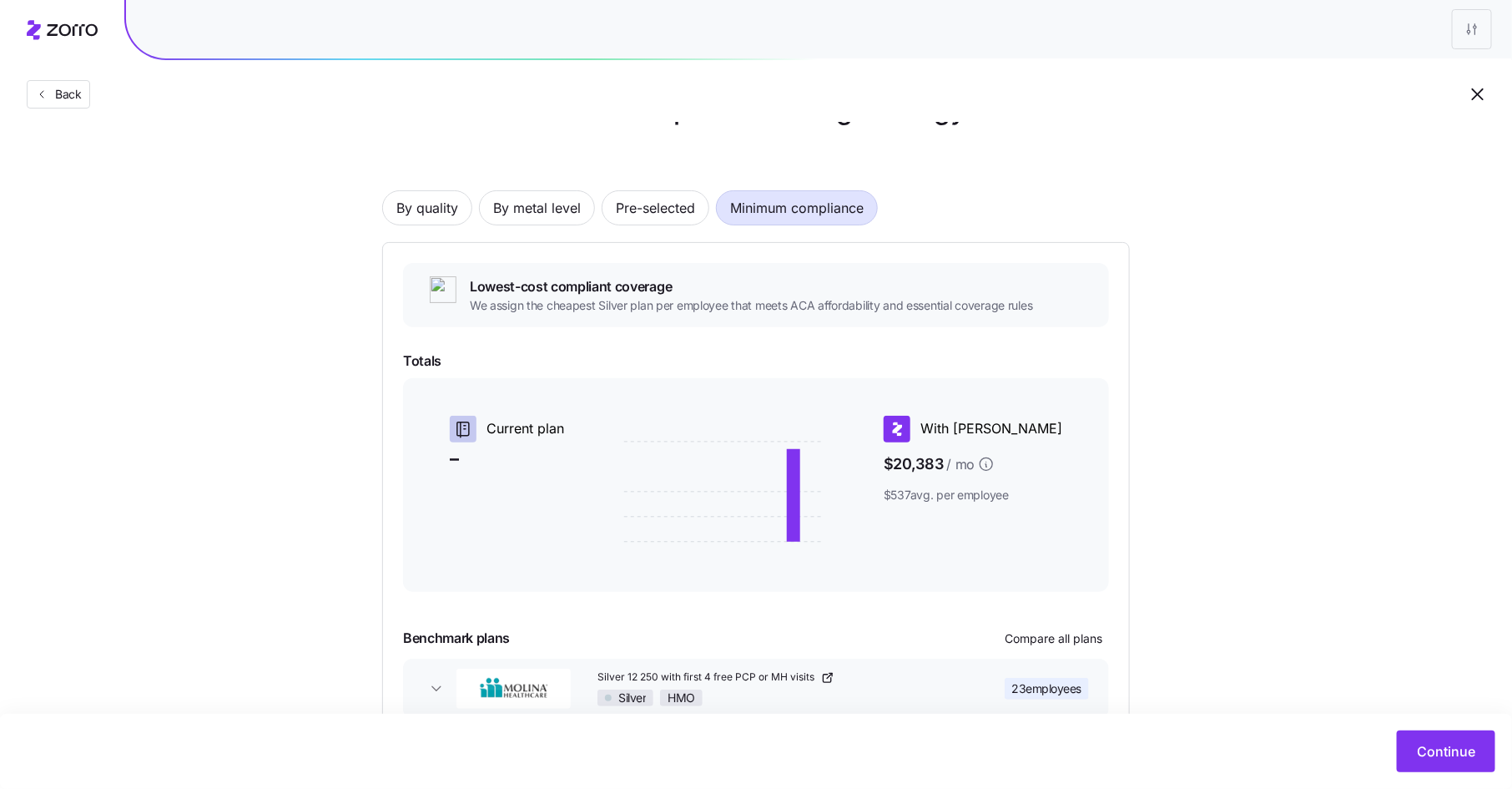
scroll to position [153, 0]
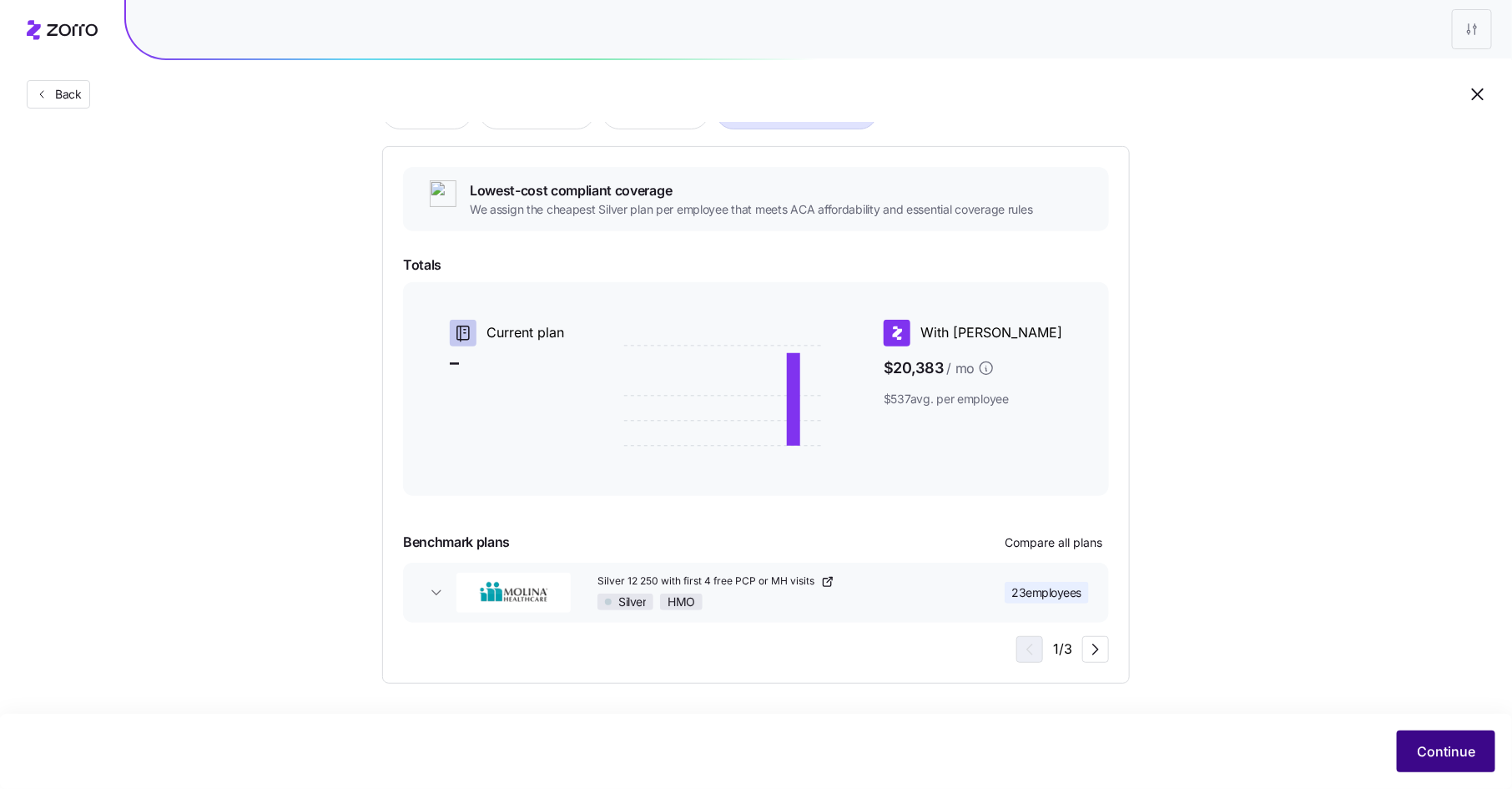
click at [1458, 755] on span "Continue" at bounding box center [1447, 751] width 59 height 20
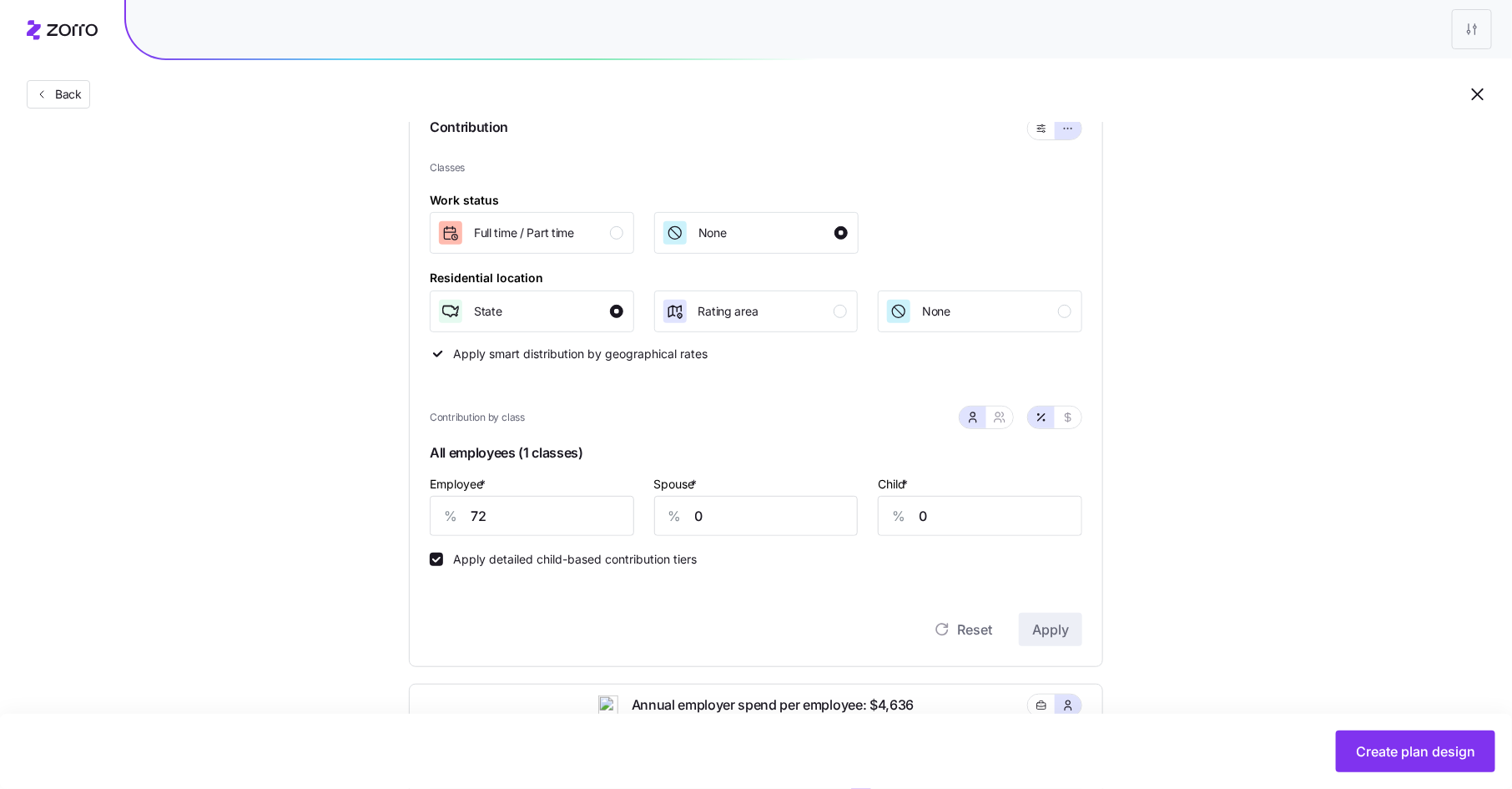
scroll to position [193, 0]
click at [1001, 417] on icon "button" at bounding box center [999, 414] width 14 height 14
type input "36"
type input "40"
click at [973, 416] on icon "button" at bounding box center [972, 414] width 14 height 14
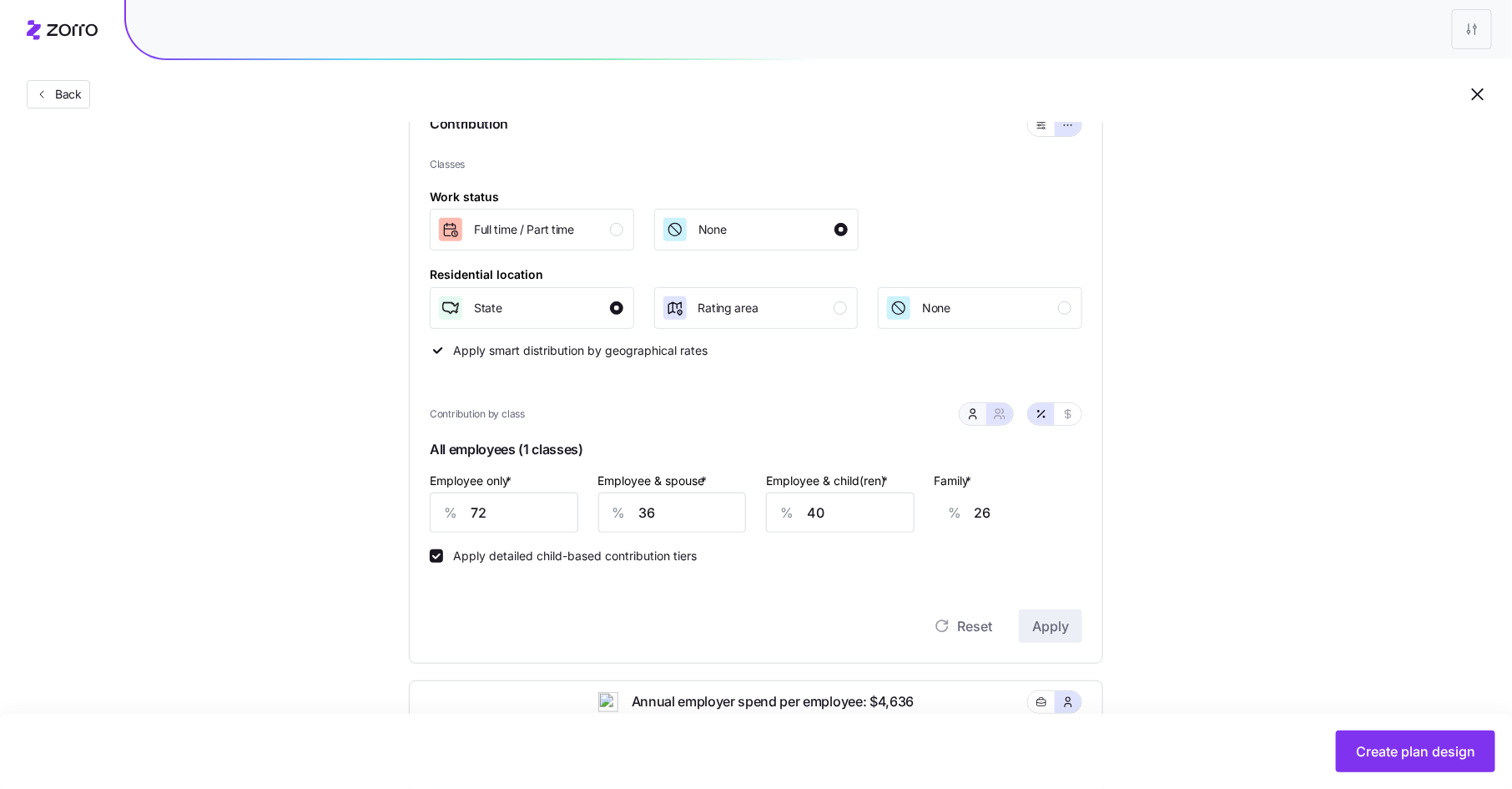
type input "0"
click at [1068, 417] on icon "button" at bounding box center [1068, 414] width 6 height 9
click at [1047, 417] on icon "button" at bounding box center [1041, 414] width 14 height 14
type input "72"
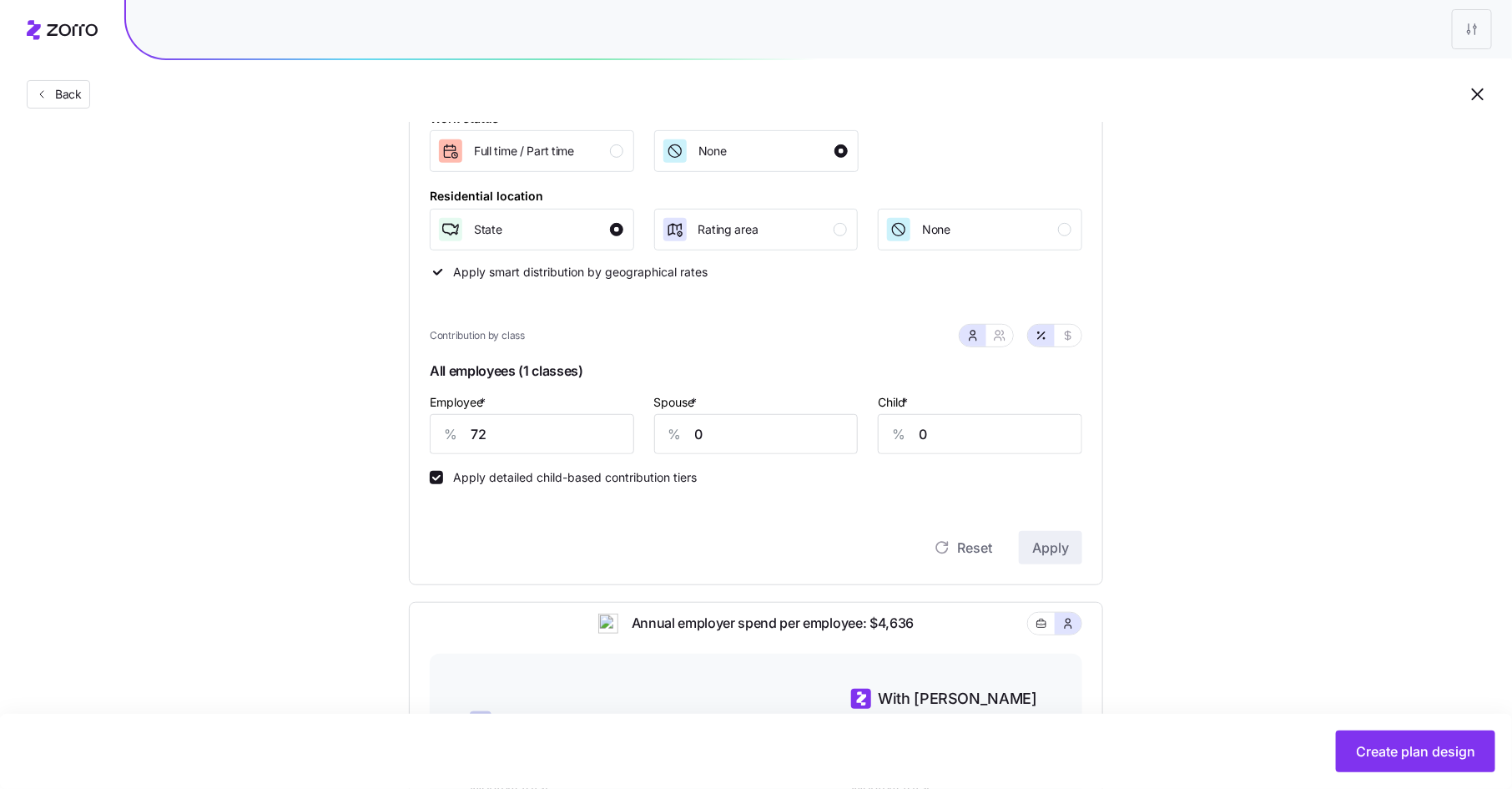
scroll to position [0, 0]
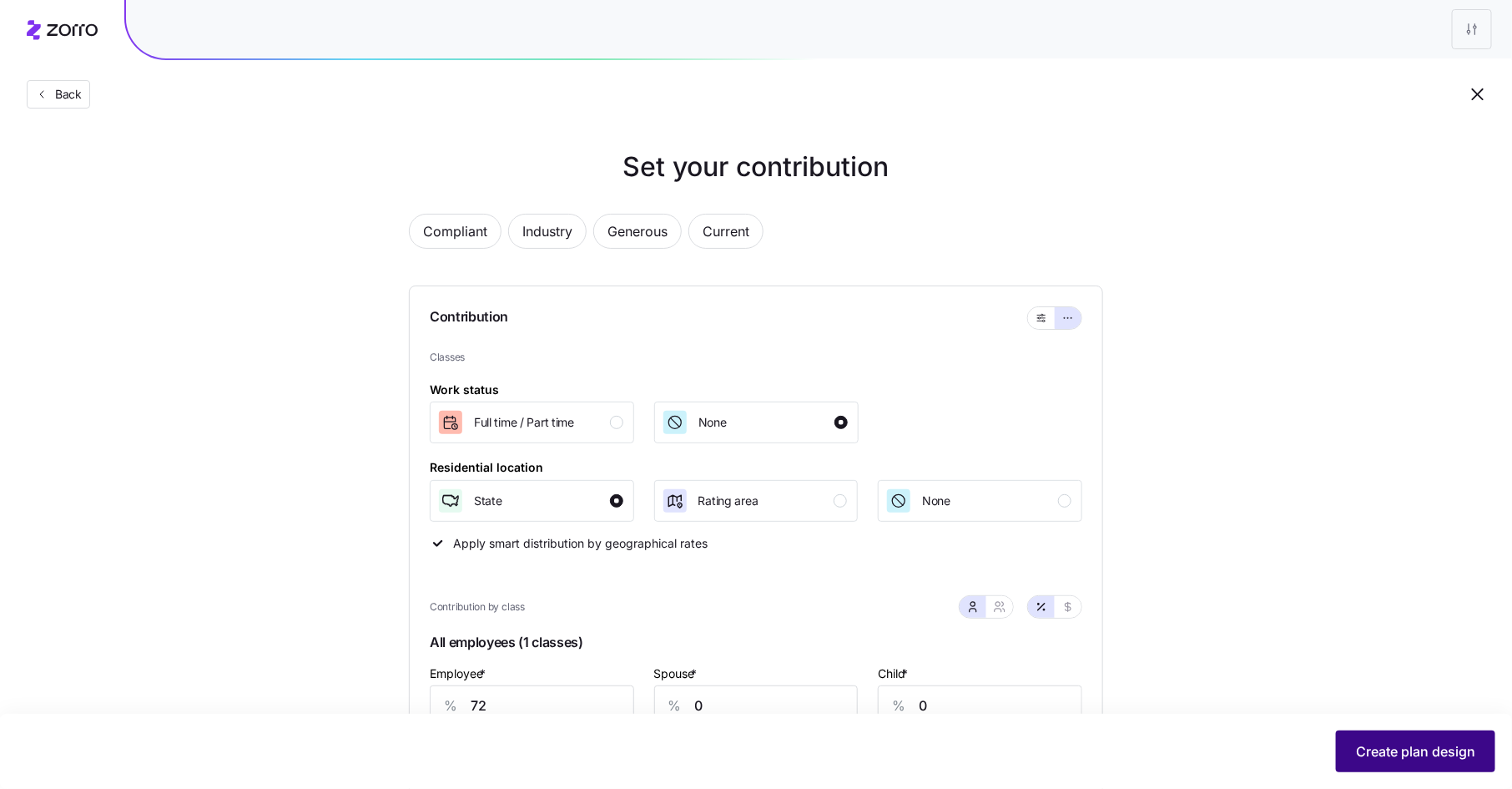
click at [1395, 751] on span "Create plan design" at bounding box center [1415, 751] width 119 height 20
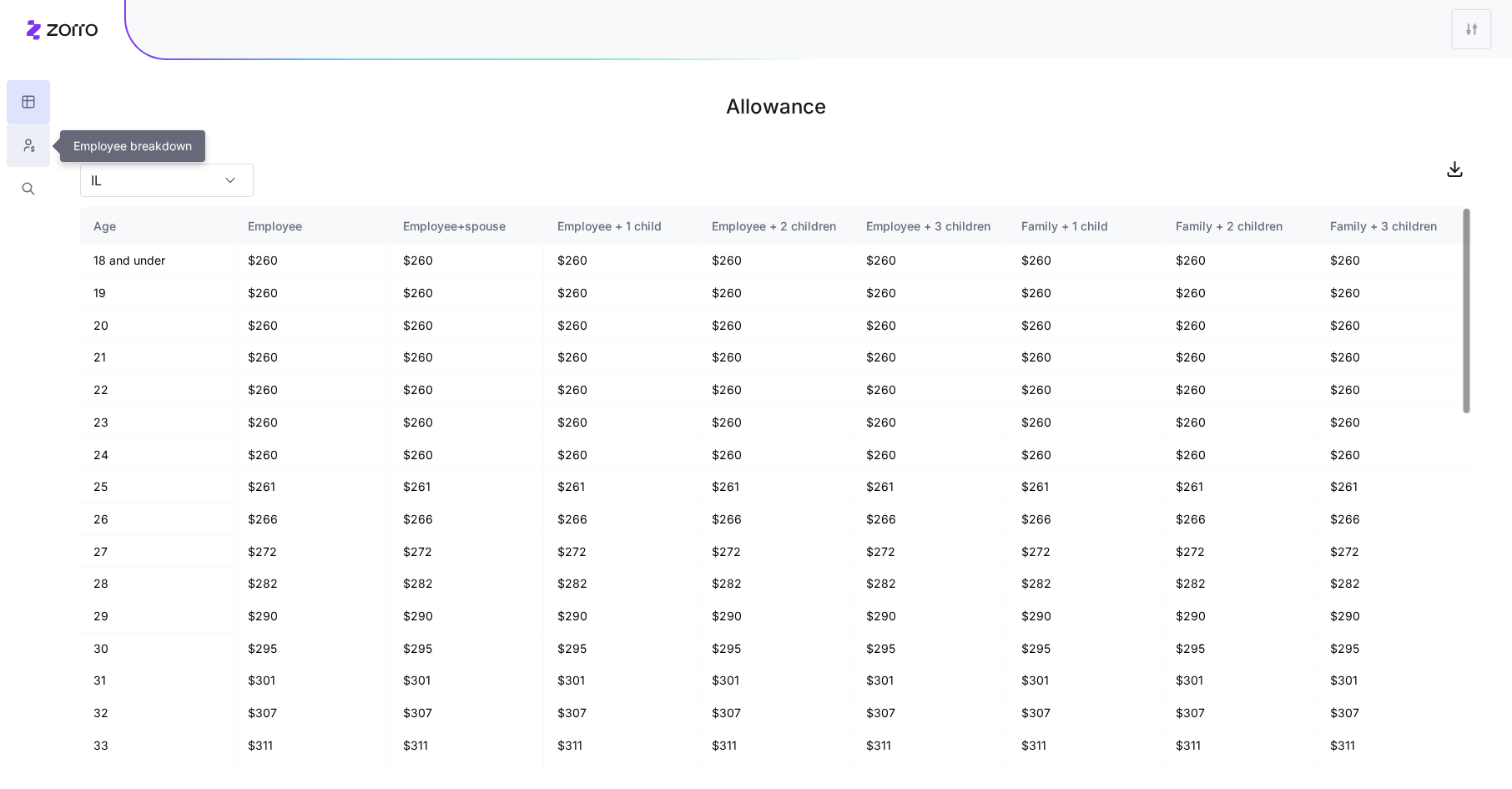
click at [23, 151] on icon "button" at bounding box center [28, 145] width 15 height 17
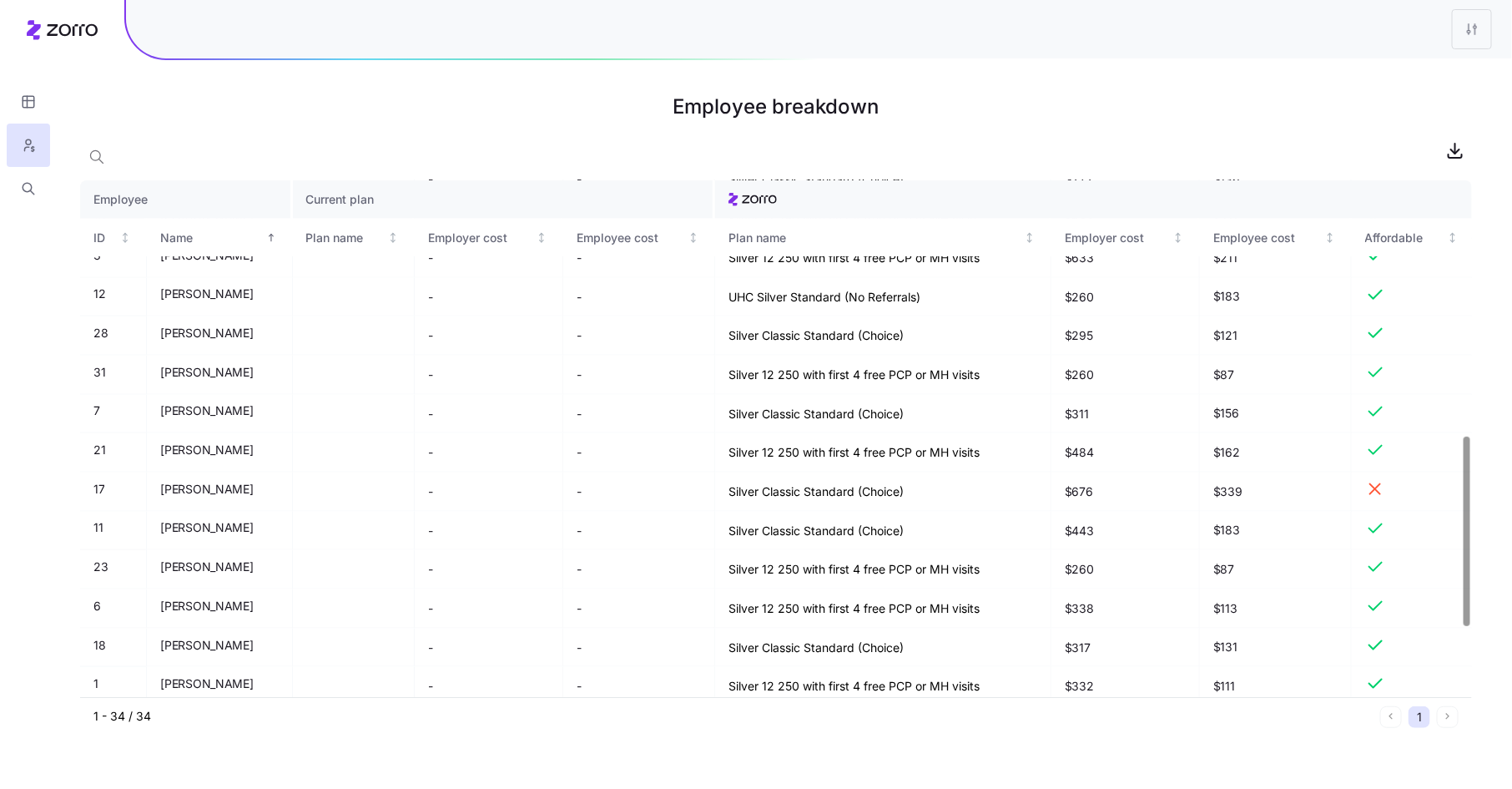
scroll to position [884, 0]
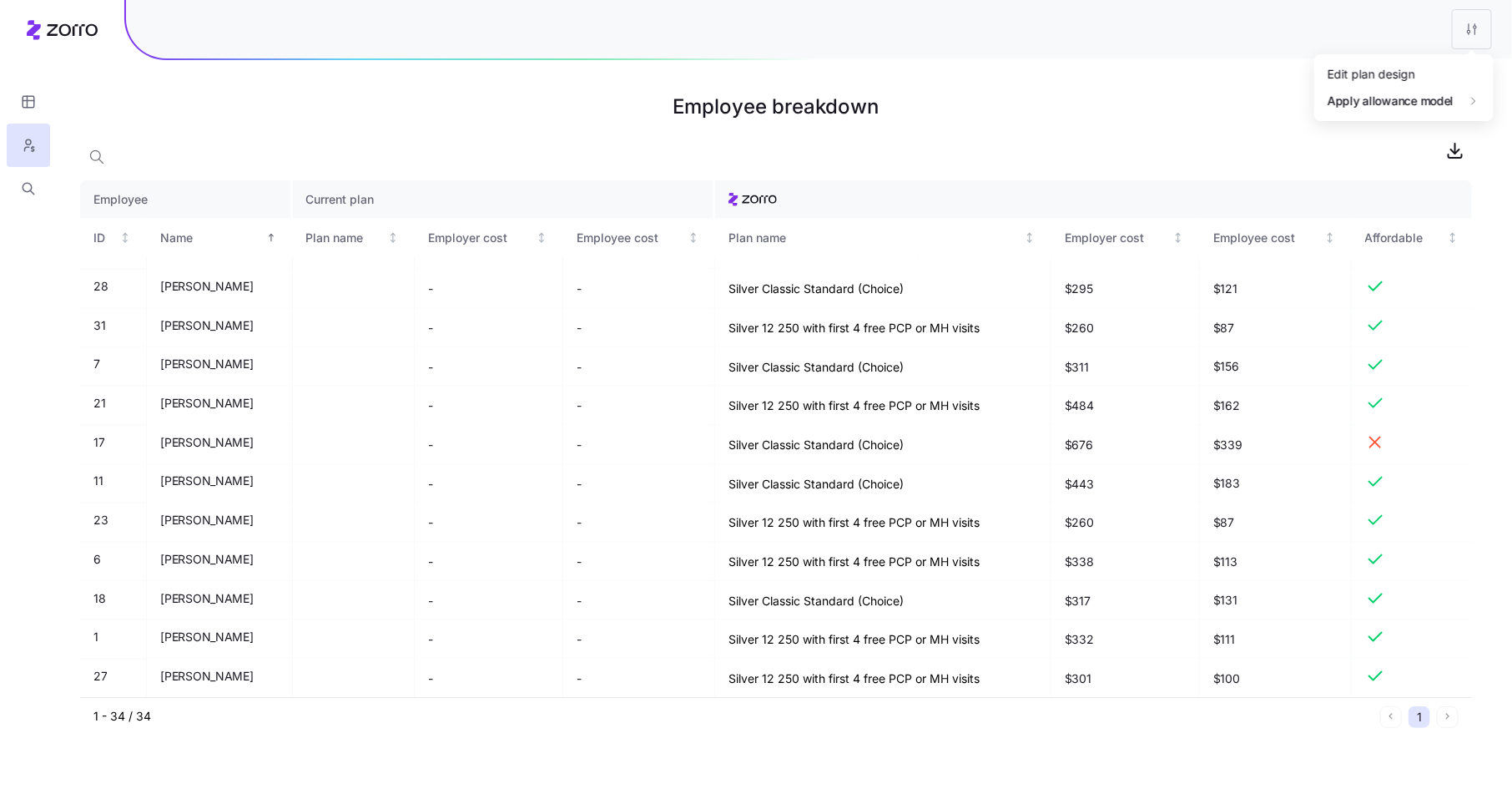
click at [1476, 30] on html "Employee breakdown Employee Current plan ID Name Plan name Employer cost Employ…" at bounding box center [756, 394] width 1512 height 789
click at [1438, 81] on div "Edit plan design" at bounding box center [1404, 74] width 166 height 27
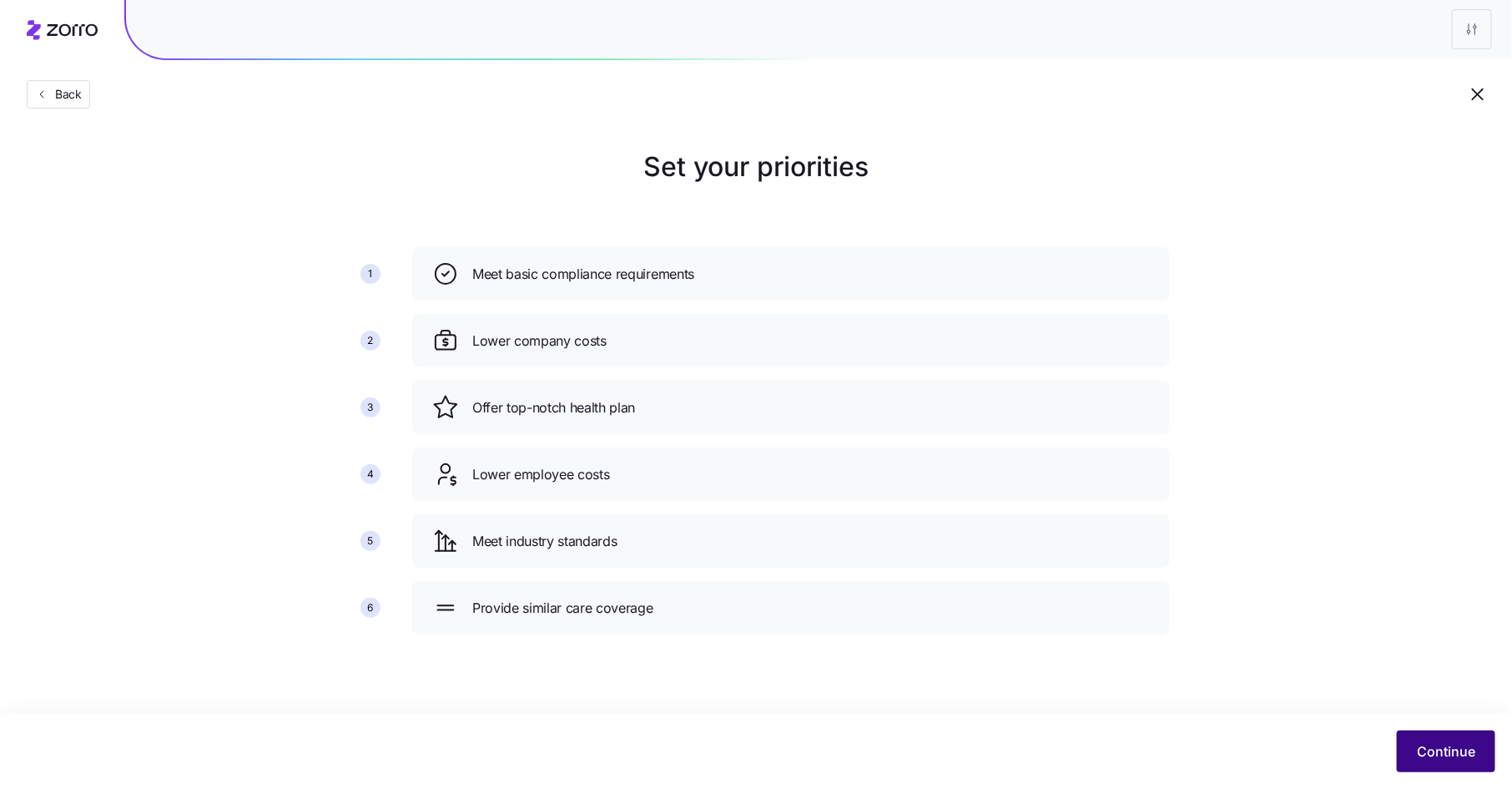
click at [1443, 749] on span "Continue" at bounding box center [1447, 751] width 59 height 20
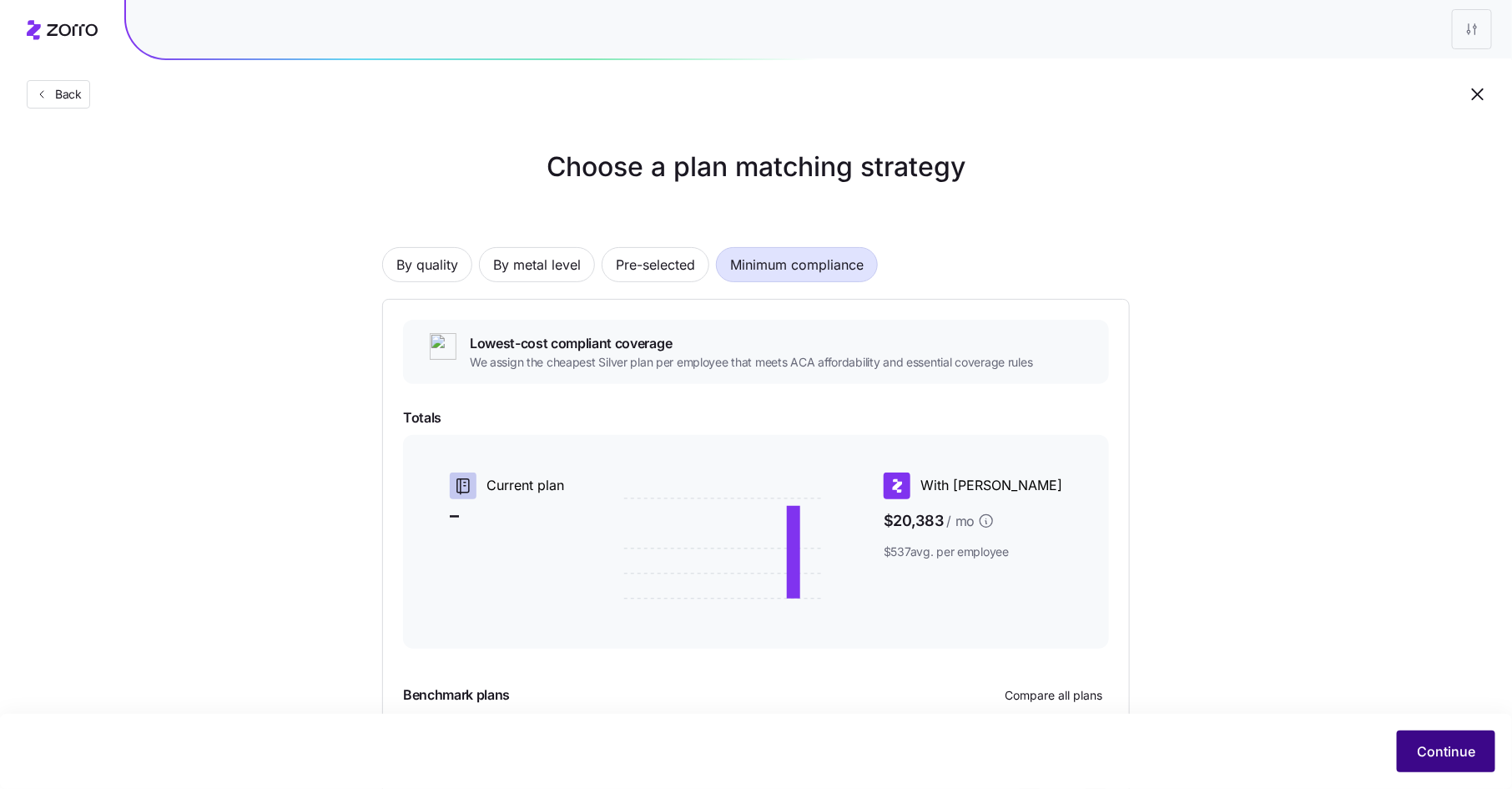
click at [1439, 750] on span "Continue" at bounding box center [1447, 751] width 59 height 20
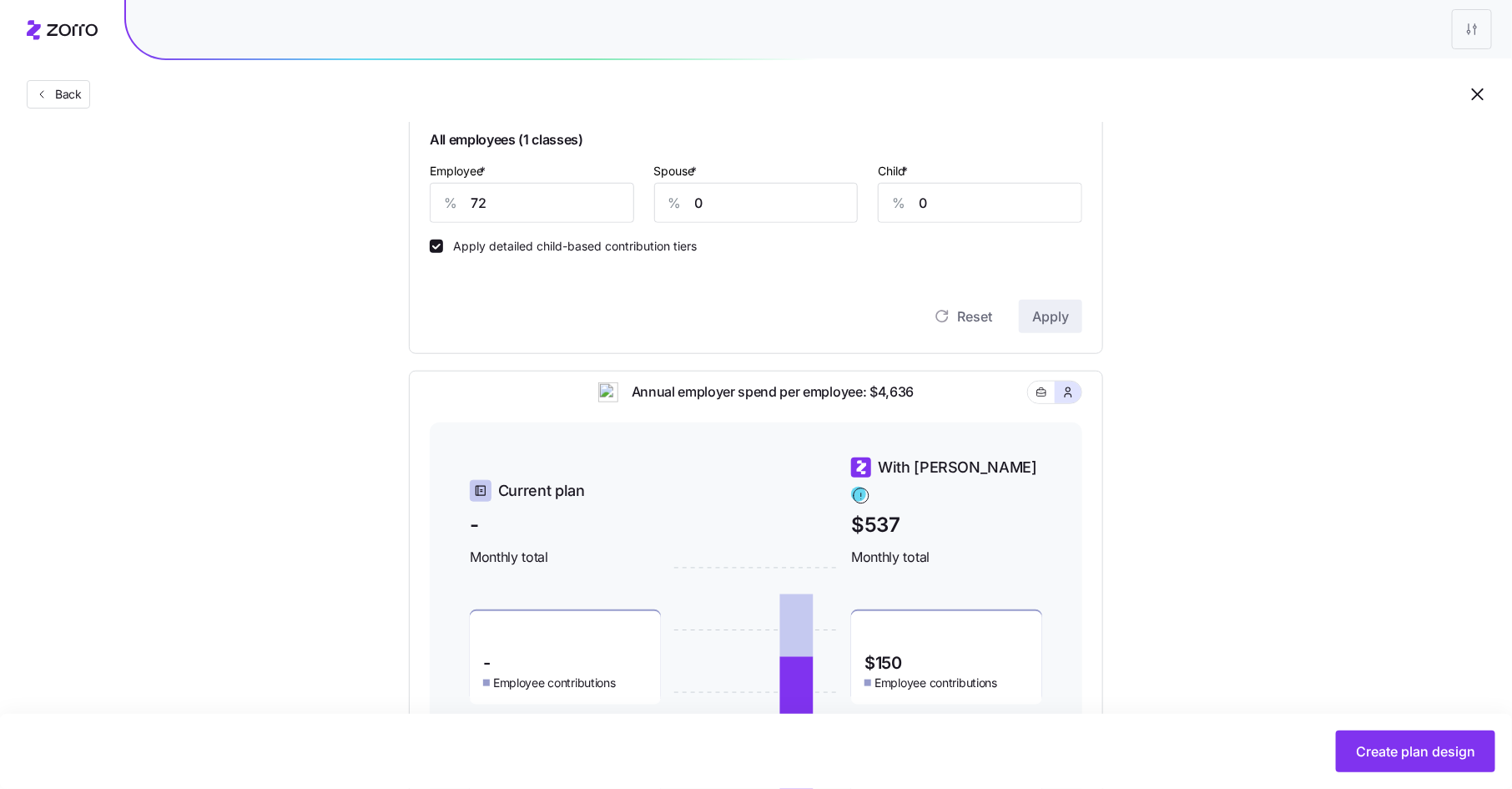
scroll to position [532, 0]
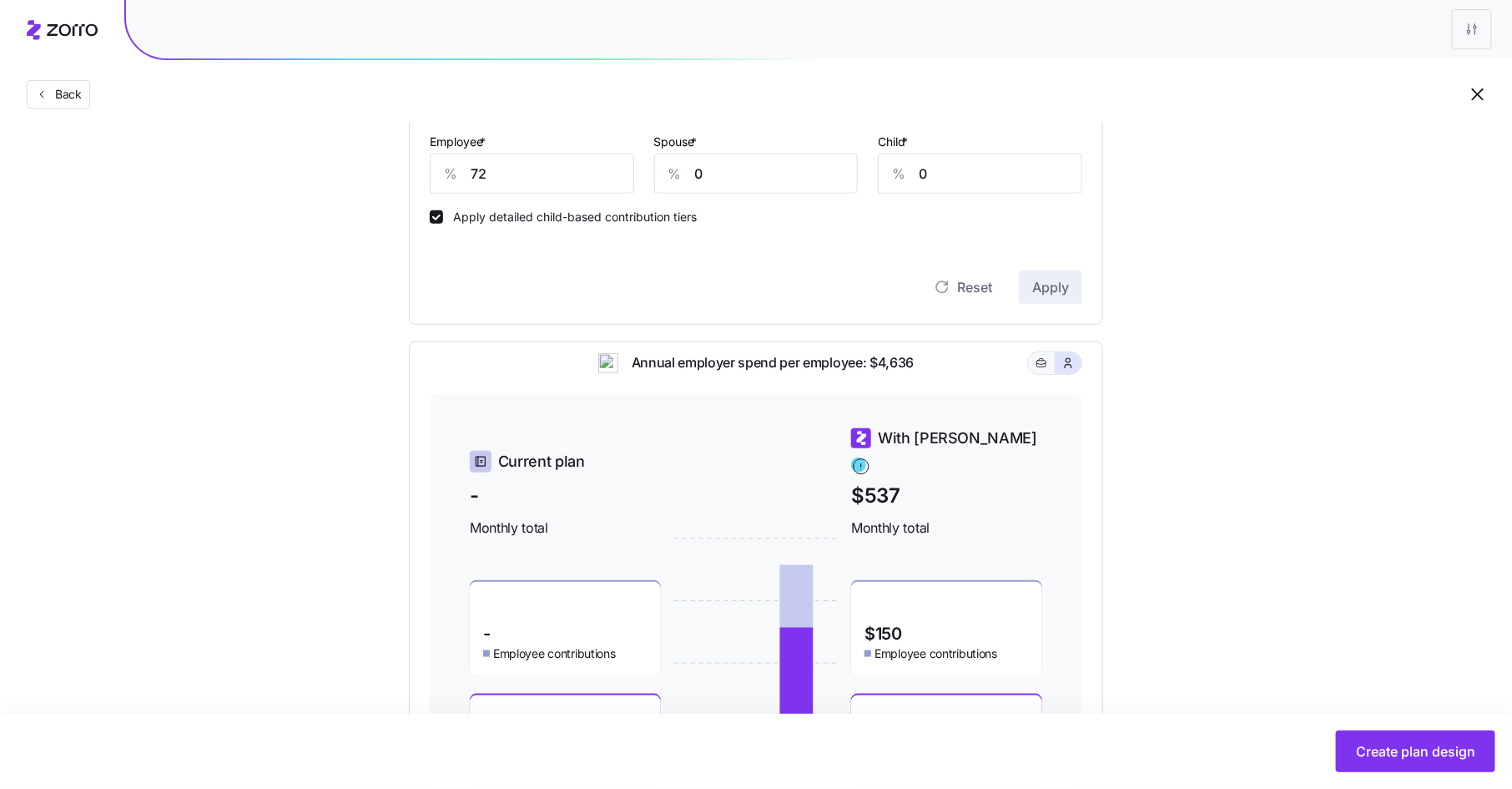
click at [1048, 370] on button "button" at bounding box center [1041, 363] width 14 height 14
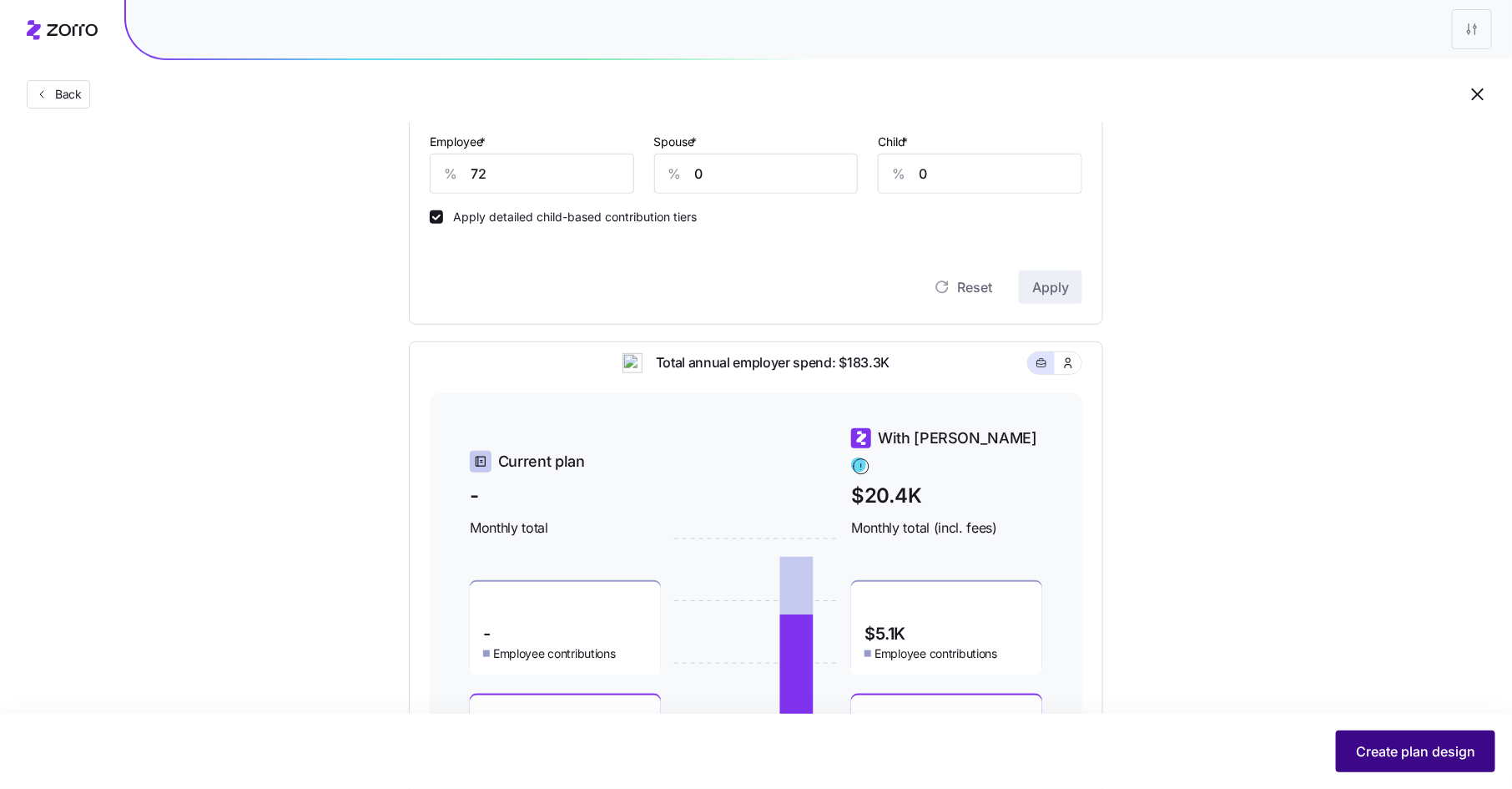
click at [1396, 756] on span "Create plan design" at bounding box center [1415, 751] width 119 height 20
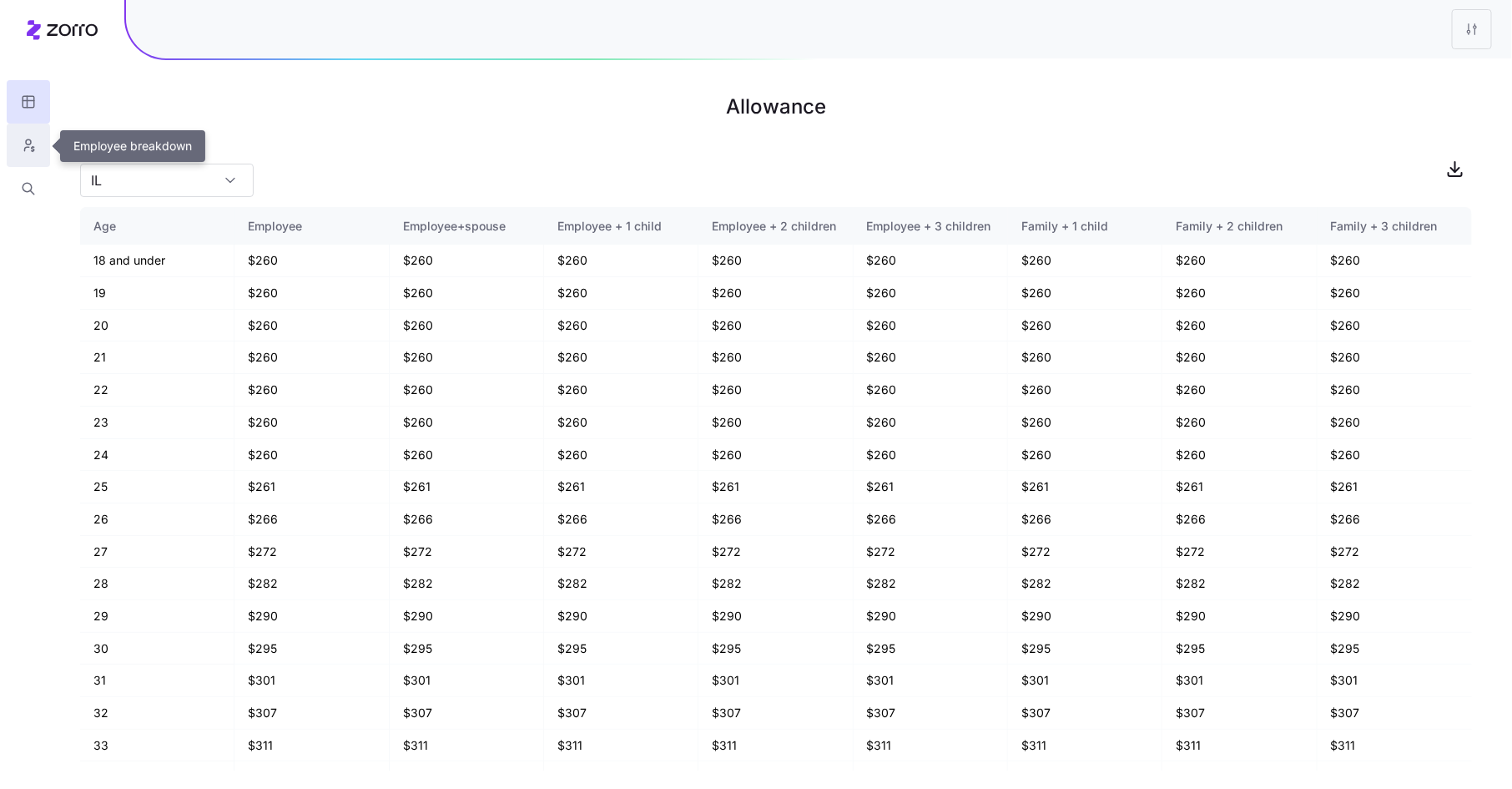
click at [37, 152] on button "button" at bounding box center [28, 144] width 43 height 43
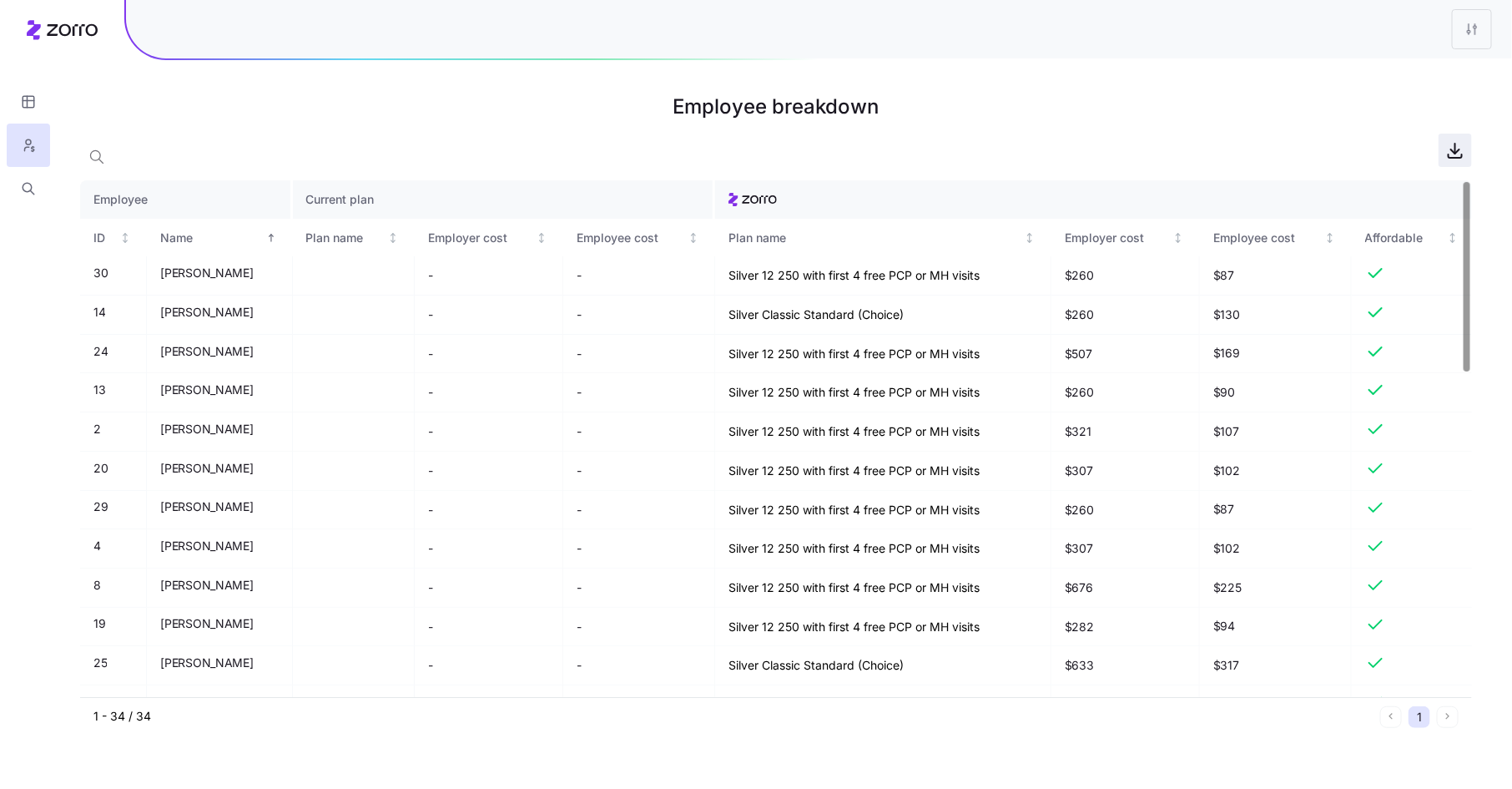
click at [1459, 152] on icon "button" at bounding box center [1456, 151] width 20 height 20
